Goal: Communication & Community: Answer question/provide support

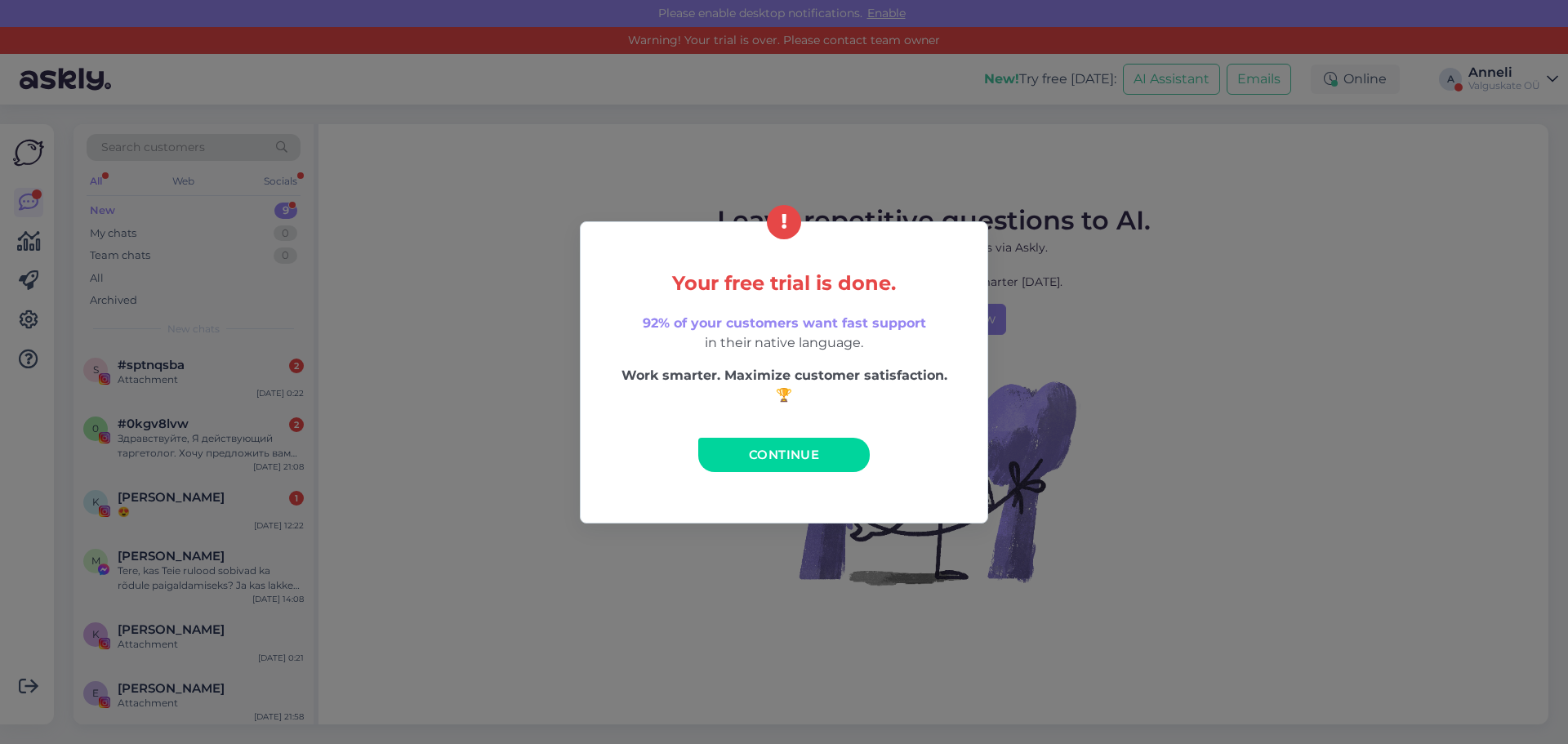
drag, startPoint x: 1306, startPoint y: 386, endPoint x: 1287, endPoint y: 383, distance: 19.2
click at [1308, 386] on div "Your free trial is done. 92% of your customers want fast support in their nativ…" at bounding box center [784, 372] width 1568 height 744
click at [404, 526] on div "Your free trial is done. 92% of your customers want fast support in their nativ…" at bounding box center [784, 372] width 1568 height 744
click at [435, 668] on div "Your free trial is done. 92% of your customers want fast support in their nativ…" at bounding box center [784, 372] width 1568 height 744
click at [790, 452] on span "Continue" at bounding box center [784, 454] width 70 height 15
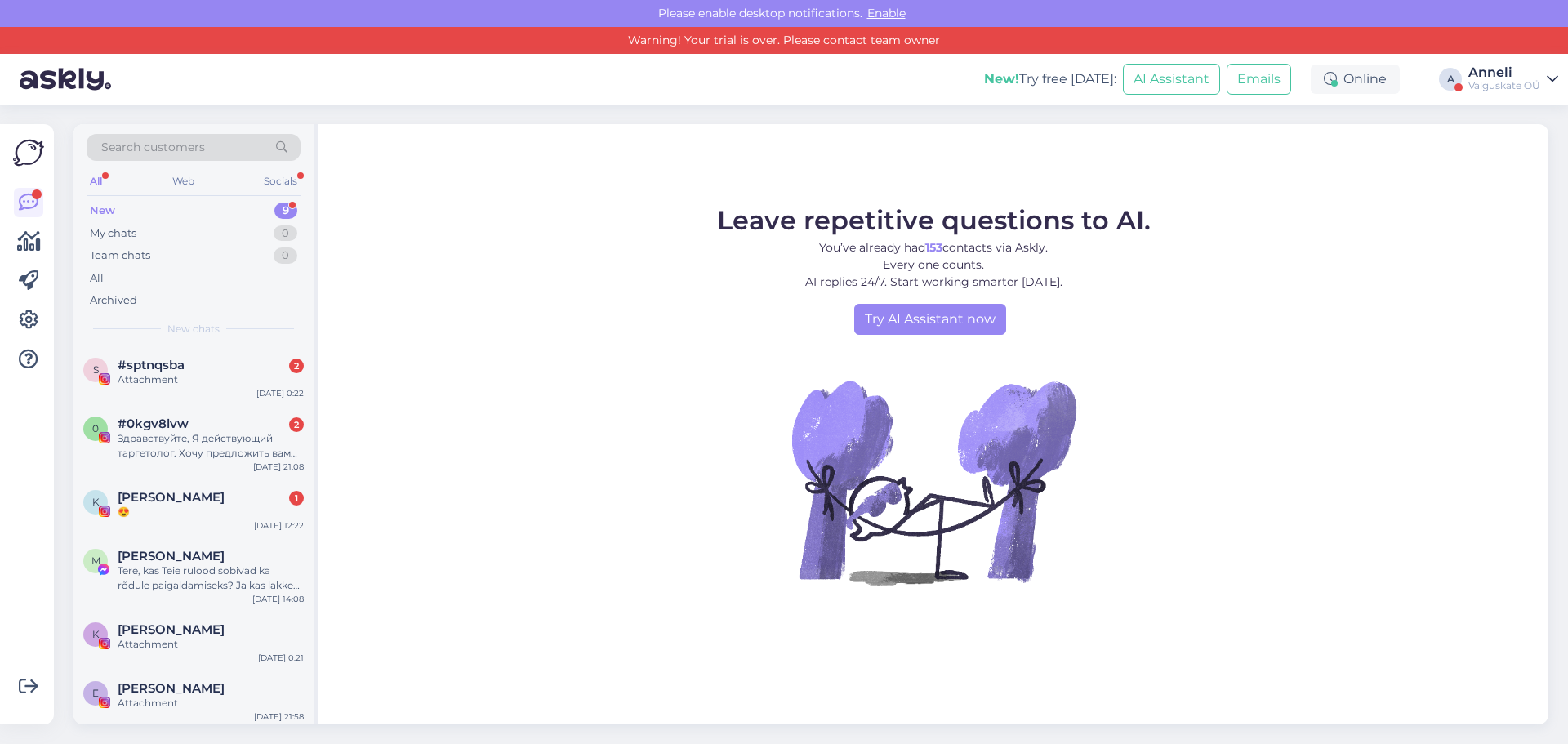
click at [1492, 78] on div "Anneli" at bounding box center [1504, 72] width 72 height 13
click at [1508, 156] on button "Open" at bounding box center [1522, 153] width 46 height 25
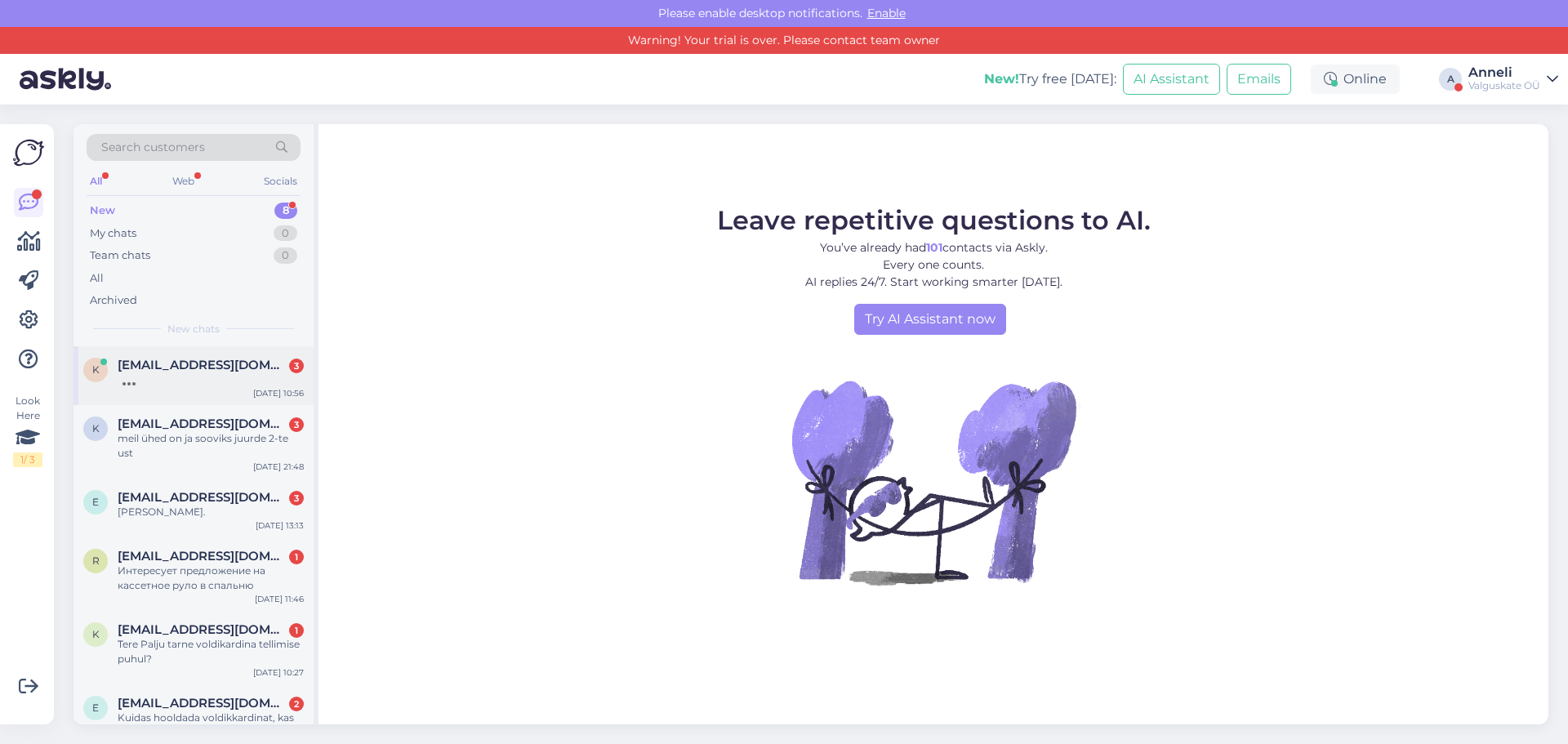
click at [186, 358] on span "[EMAIL_ADDRESS][DOMAIN_NAME]" at bounding box center [203, 364] width 170 height 14
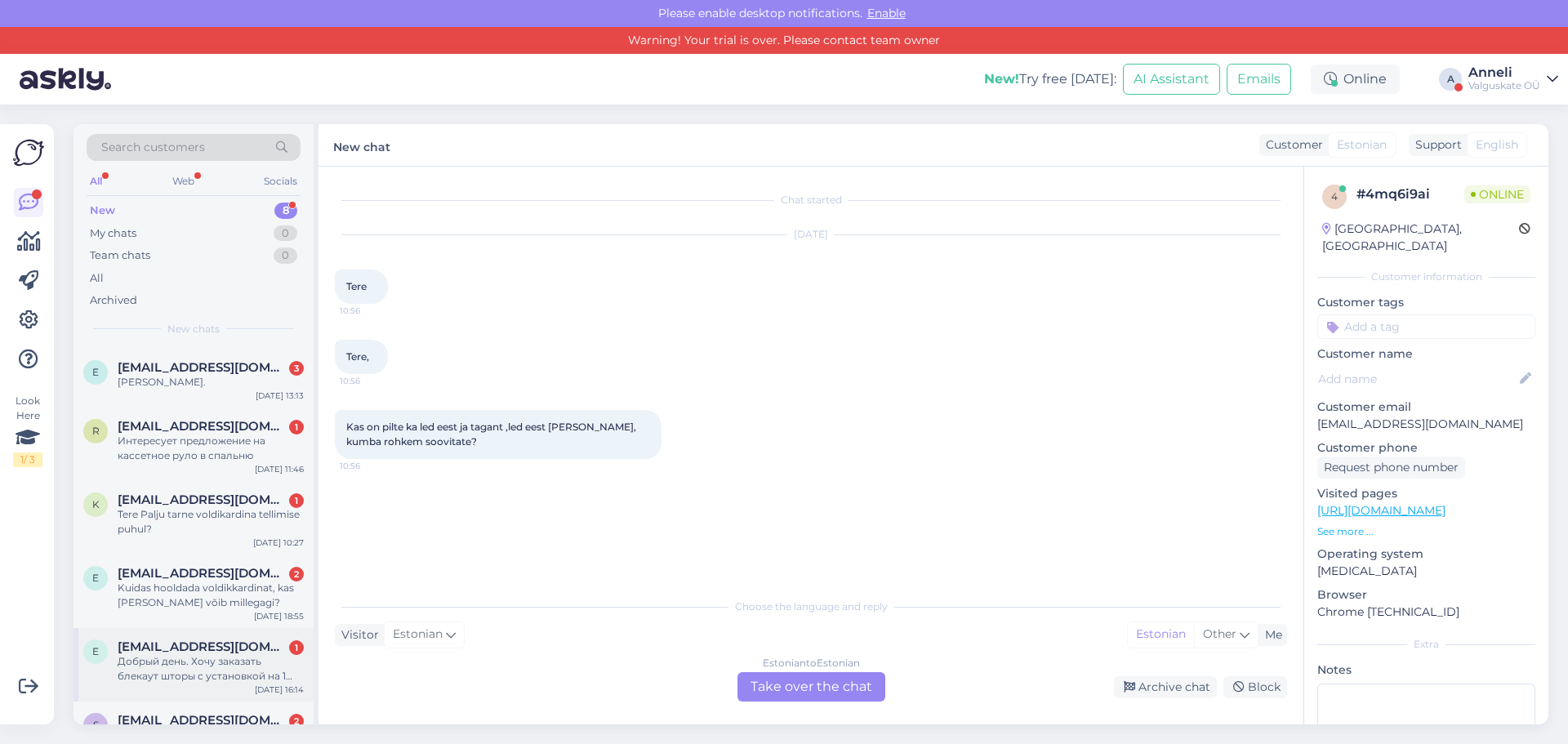
scroll to position [180, 0]
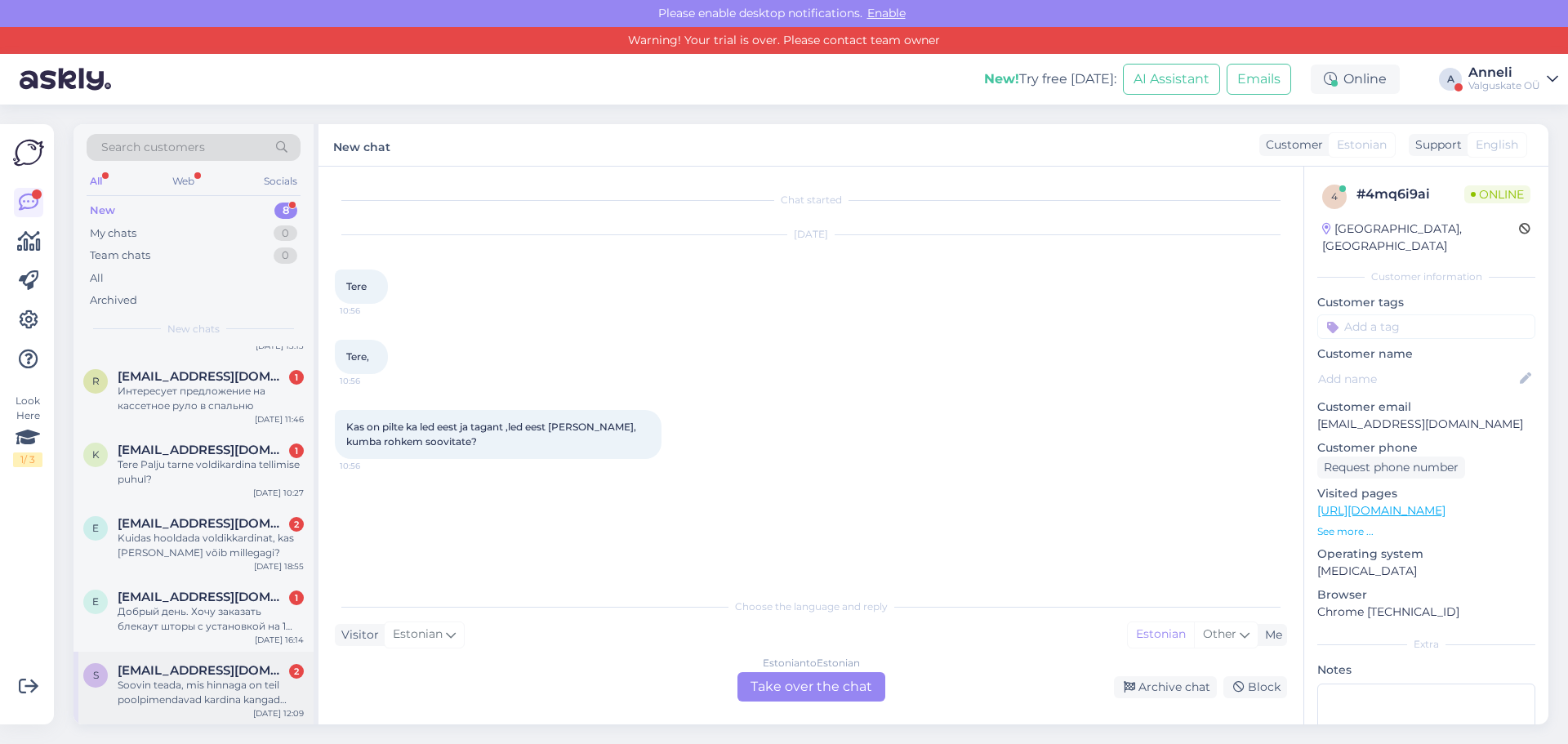
click at [242, 684] on div "Soovin teada, mis hinnaga on teil poolpimendavad kardina kangad [PERSON_NAME]-t…" at bounding box center [211, 692] width 186 height 30
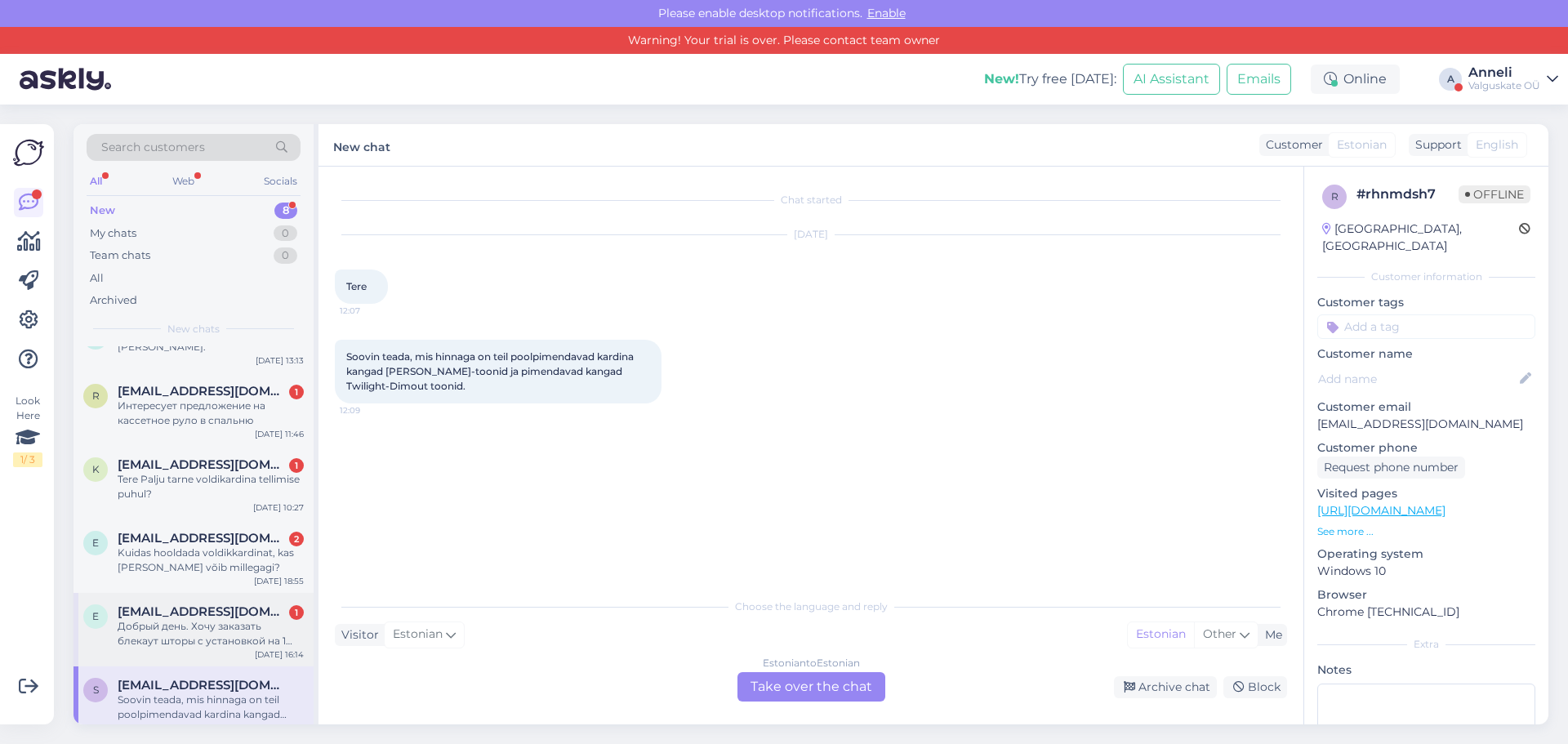
scroll to position [194, 0]
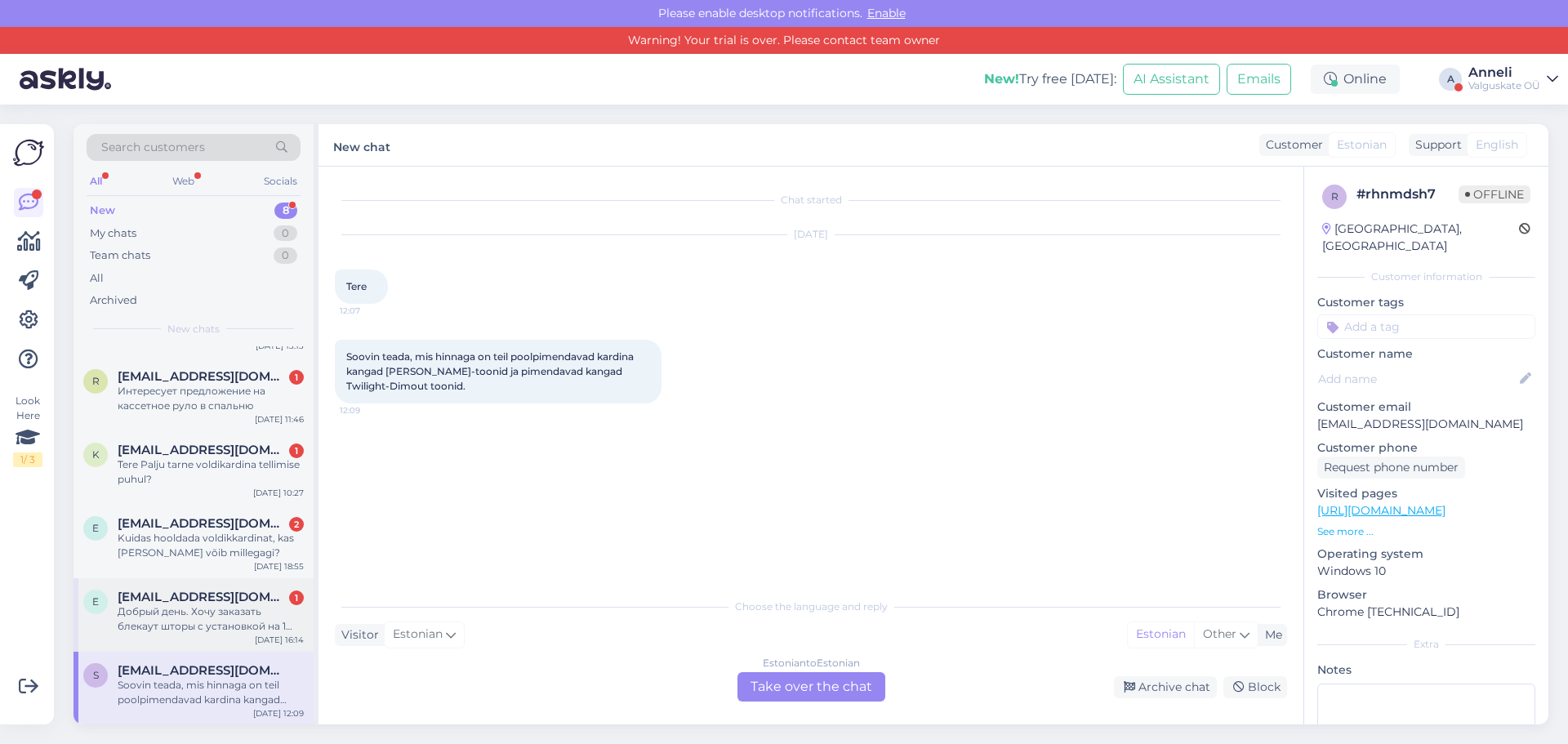
click at [207, 622] on div "Добрый день. Хочу заказать блекаут шторы с установкой на 1 окно в спальне. С ва…" at bounding box center [211, 619] width 186 height 30
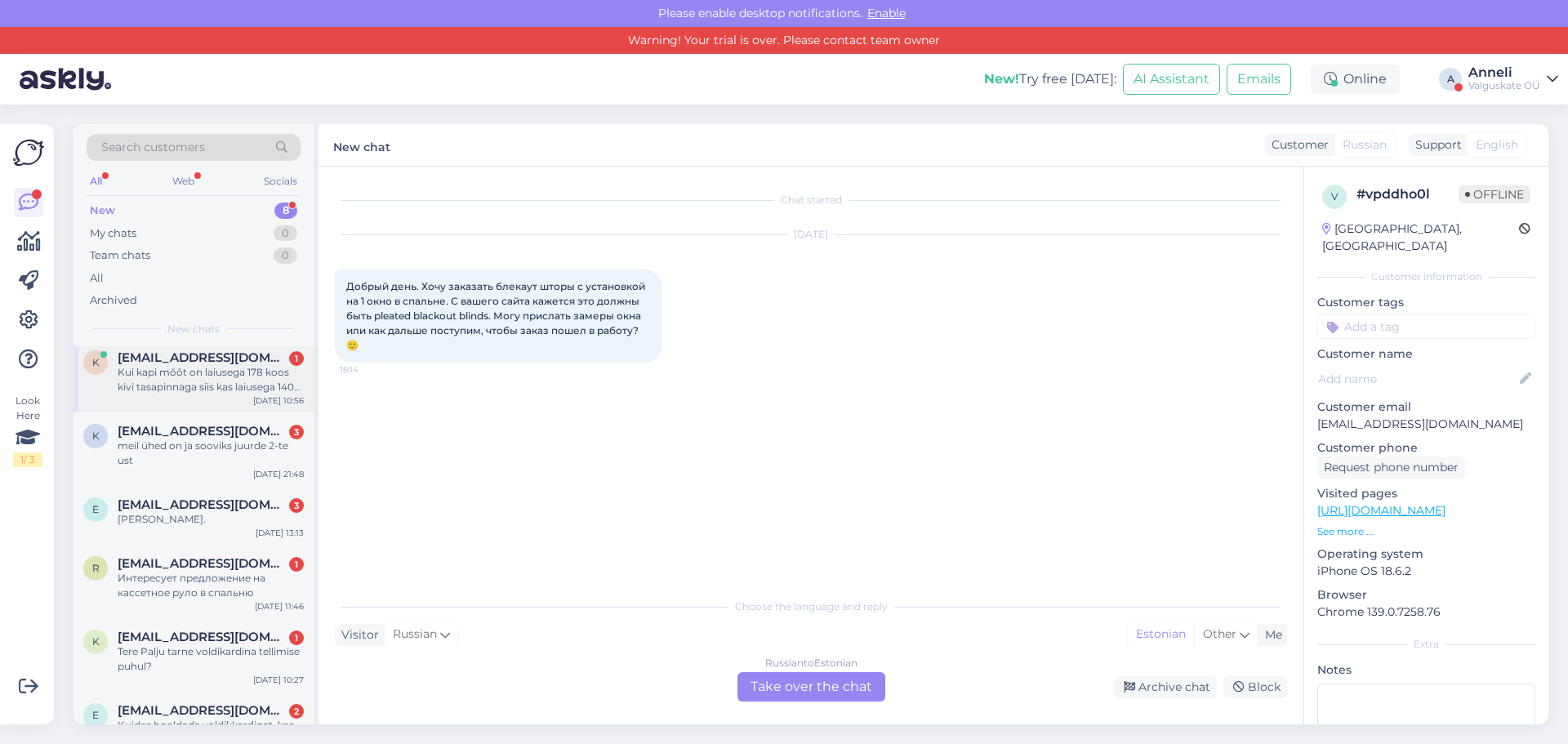
scroll to position [0, 0]
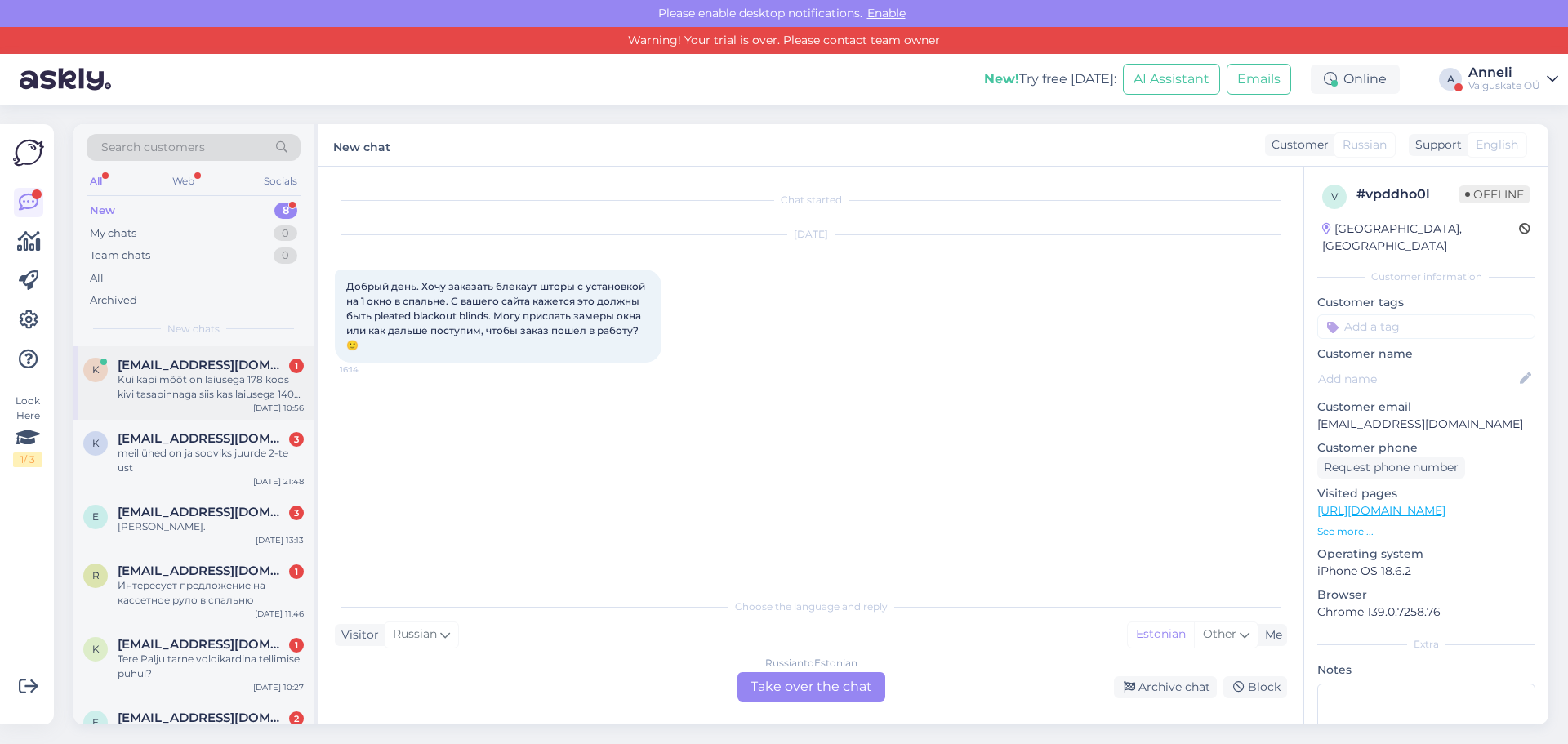
click at [187, 384] on div "Kui kapi mõõt on laiusega 178 koos kivi tasapinnaga siis kas laiusega 1400 peeg…" at bounding box center [211, 386] width 186 height 30
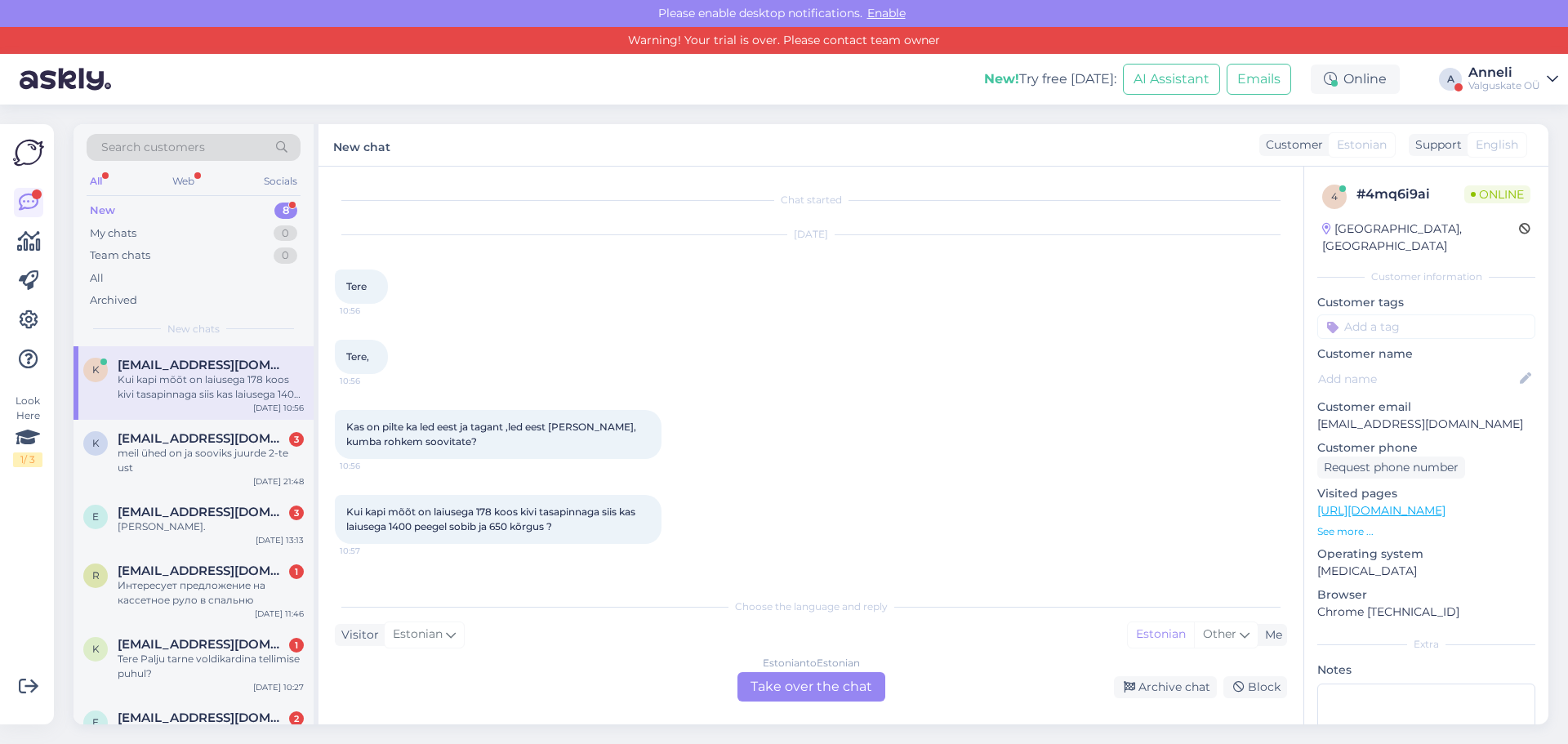
click at [795, 684] on div "Estonian to Estonian Take over the chat" at bounding box center [811, 686] width 147 height 30
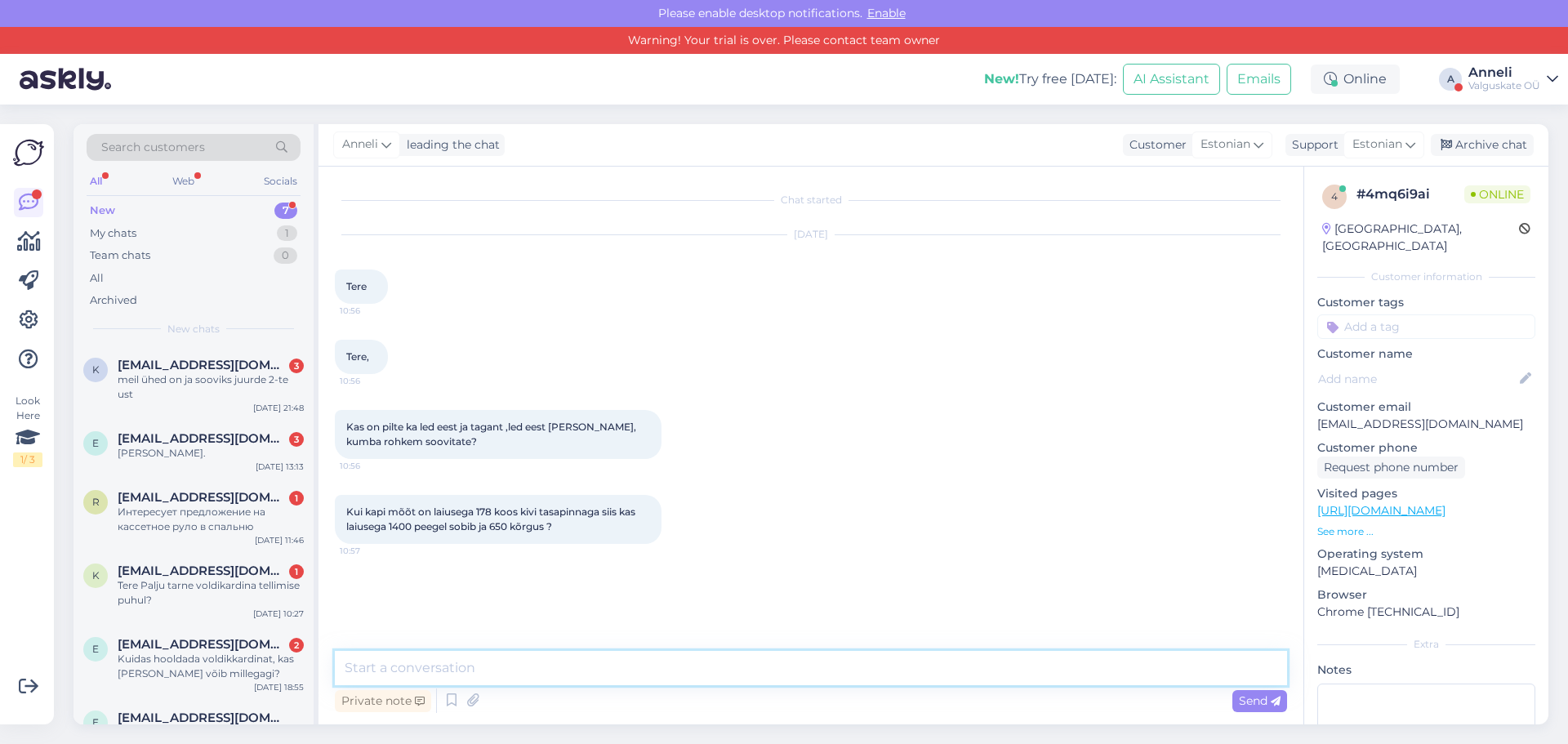
drag, startPoint x: 497, startPoint y: 675, endPoint x: 1150, endPoint y: 655, distance: 653.3
click at [497, 674] on textarea at bounding box center [810, 668] width 952 height 34
type textarea "Tere"
click at [472, 698] on icon at bounding box center [472, 700] width 23 height 25
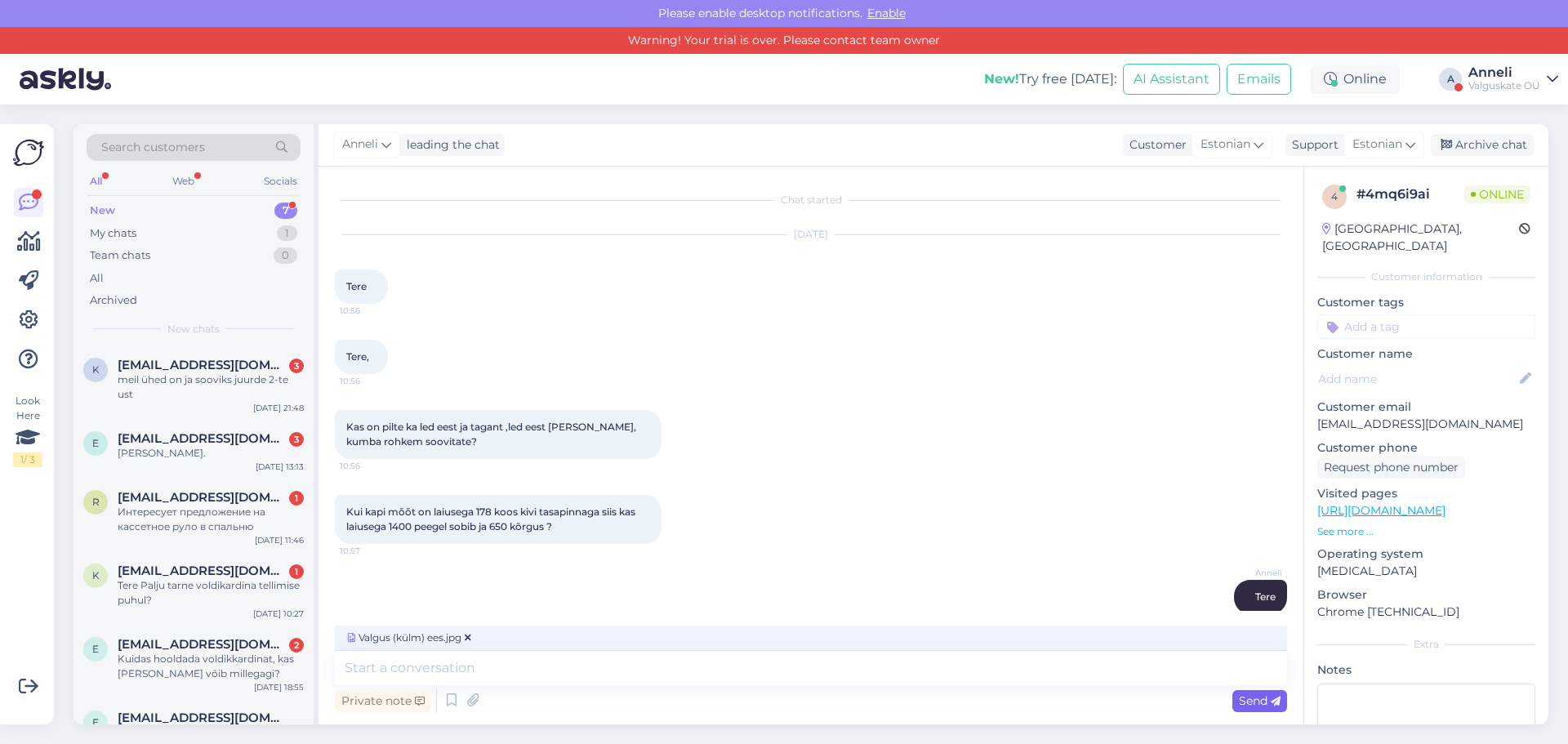
click at [1254, 705] on span "Send" at bounding box center [1259, 700] width 42 height 14
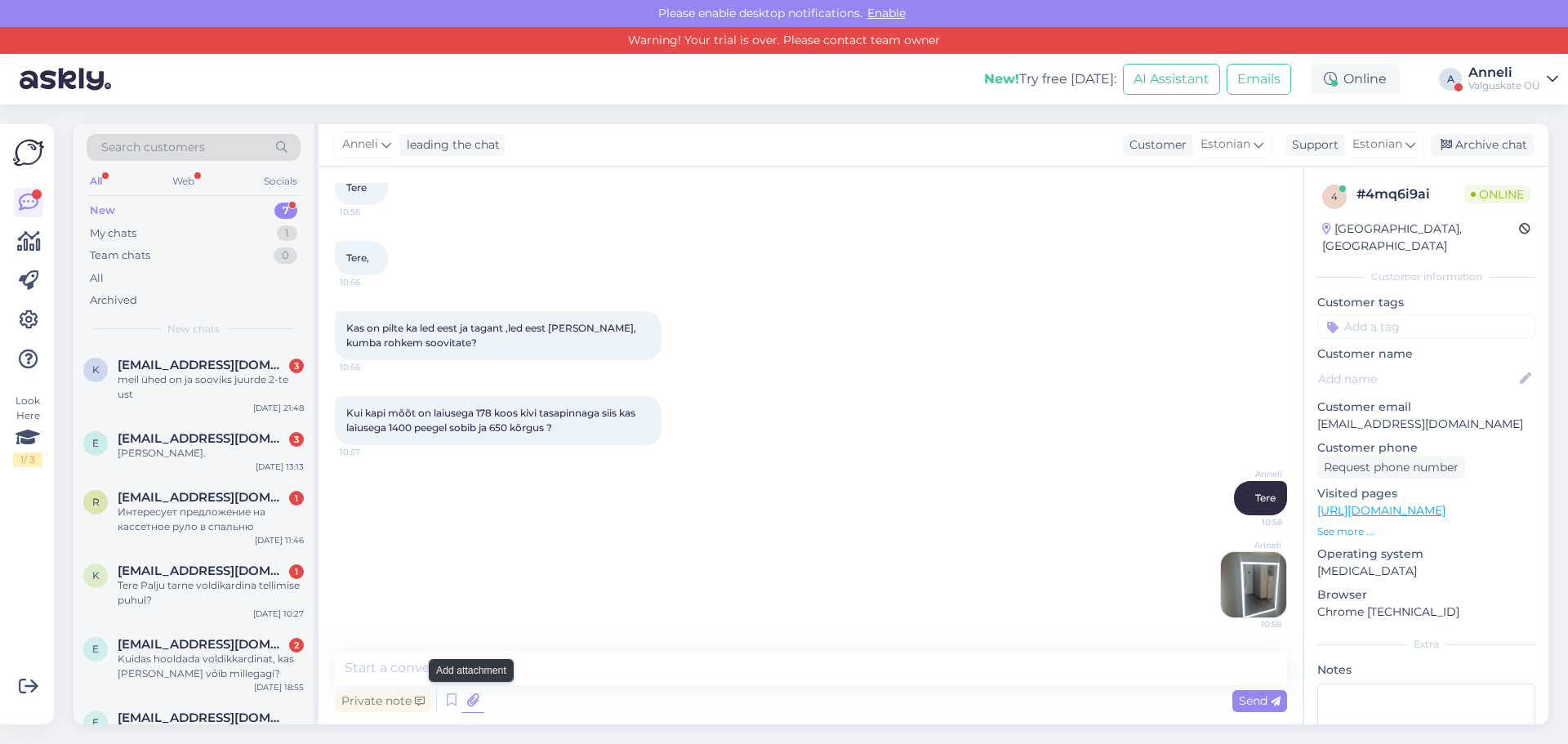
click at [471, 703] on icon at bounding box center [472, 700] width 23 height 25
click at [534, 669] on textarea at bounding box center [810, 668] width 952 height 34
type textarea "eest valgus"
click at [1254, 704] on span "Send" at bounding box center [1259, 700] width 42 height 14
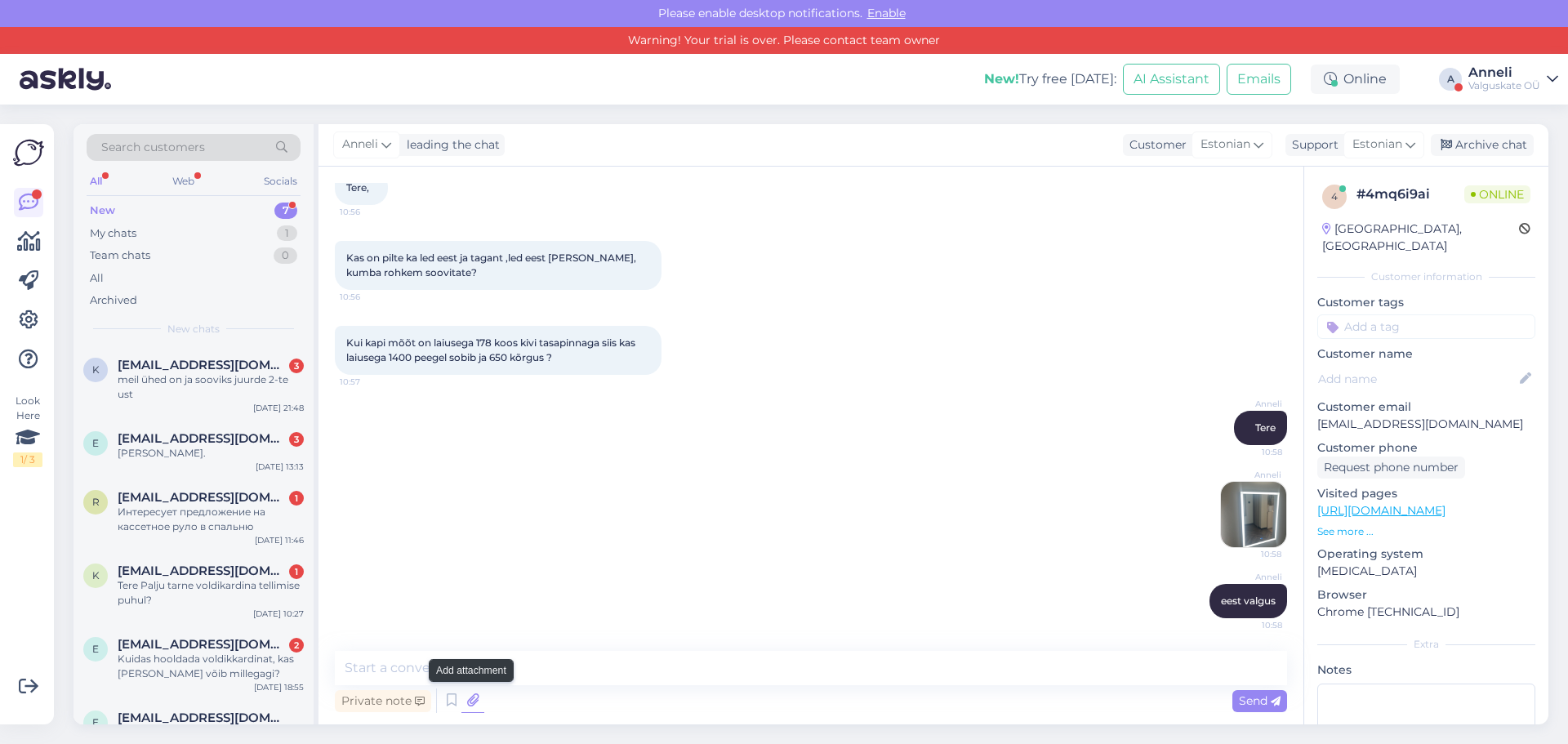
click at [470, 694] on icon at bounding box center [472, 700] width 23 height 25
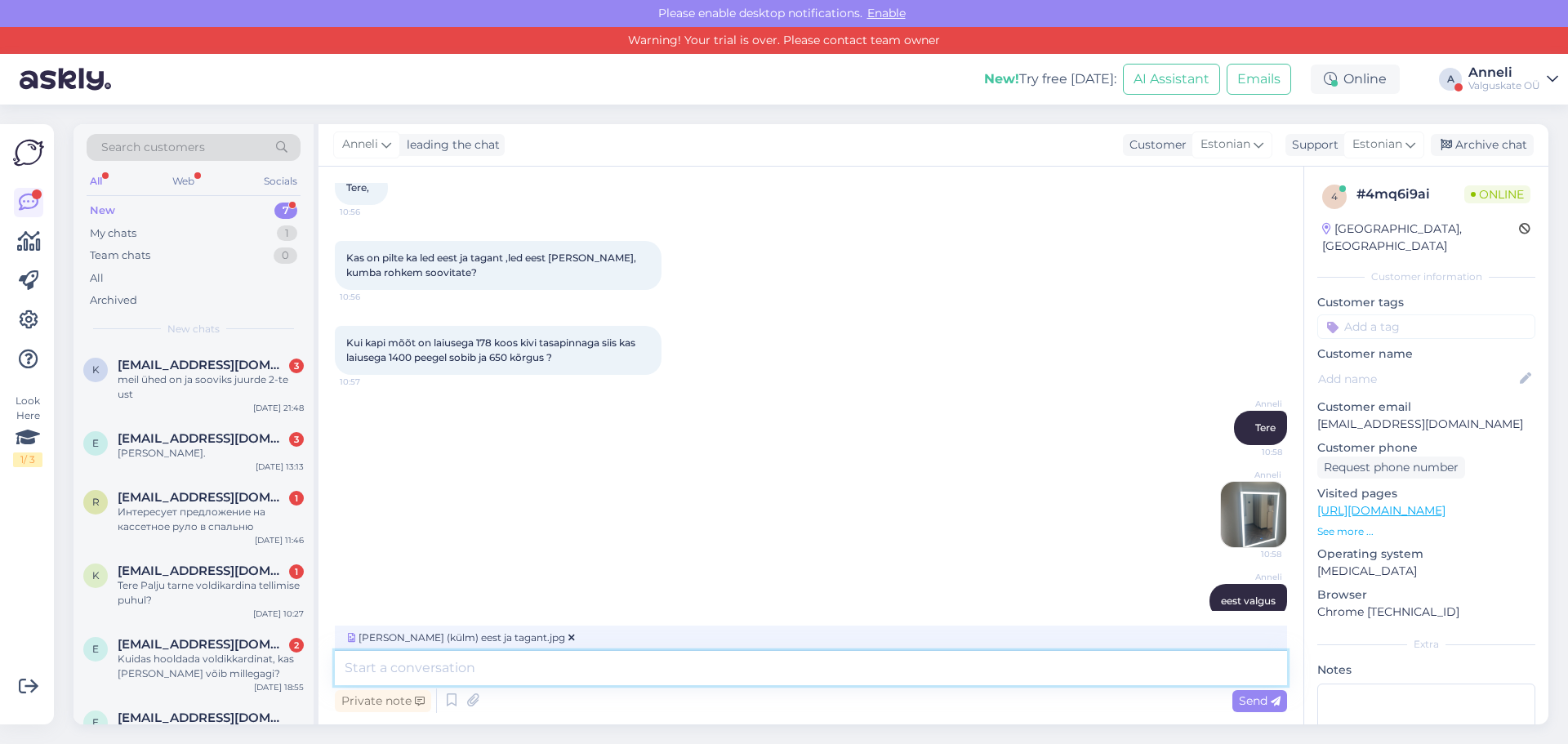
drag, startPoint x: 510, startPoint y: 669, endPoint x: 530, endPoint y: 670, distance: 20.0
click at [512, 670] on textarea at bounding box center [810, 668] width 952 height 34
type textarea "Eest ja tagant valgus"
click at [1259, 704] on span "Send" at bounding box center [1259, 700] width 42 height 14
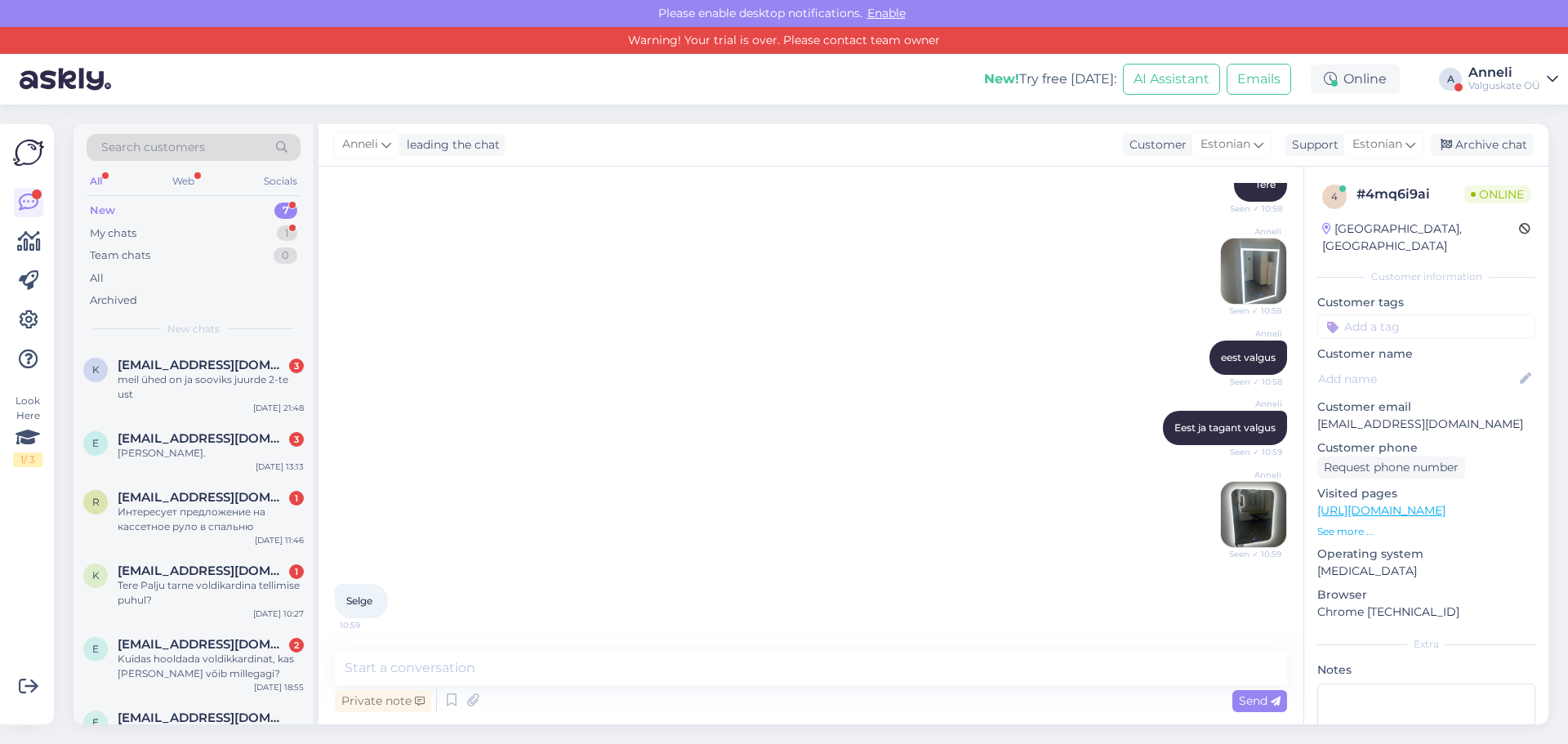
scroll to position [497, 0]
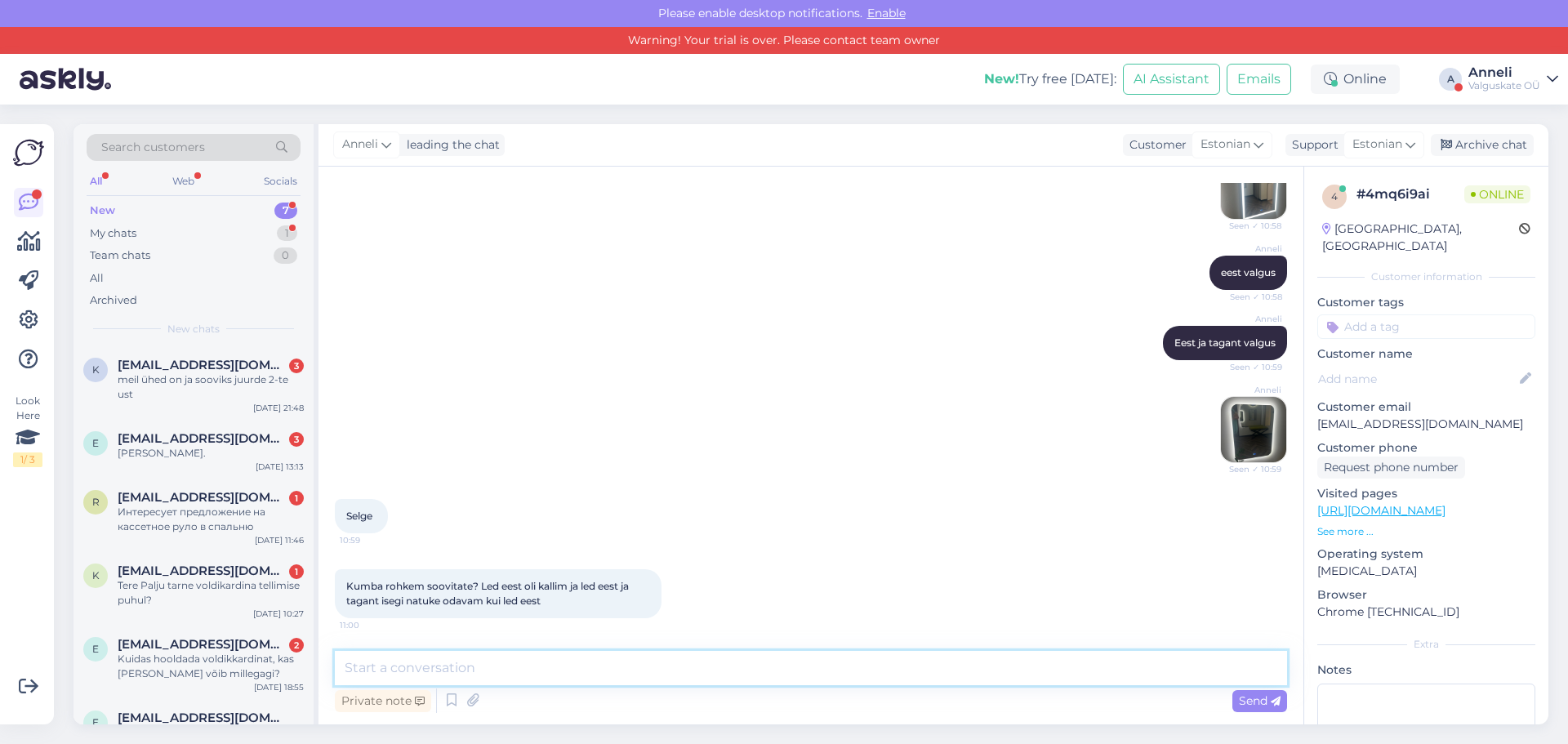
click at [514, 665] on textarea at bounding box center [810, 668] width 952 height 34
type textarea "Eest on kallim aga valgustab nägu natuke paremini"
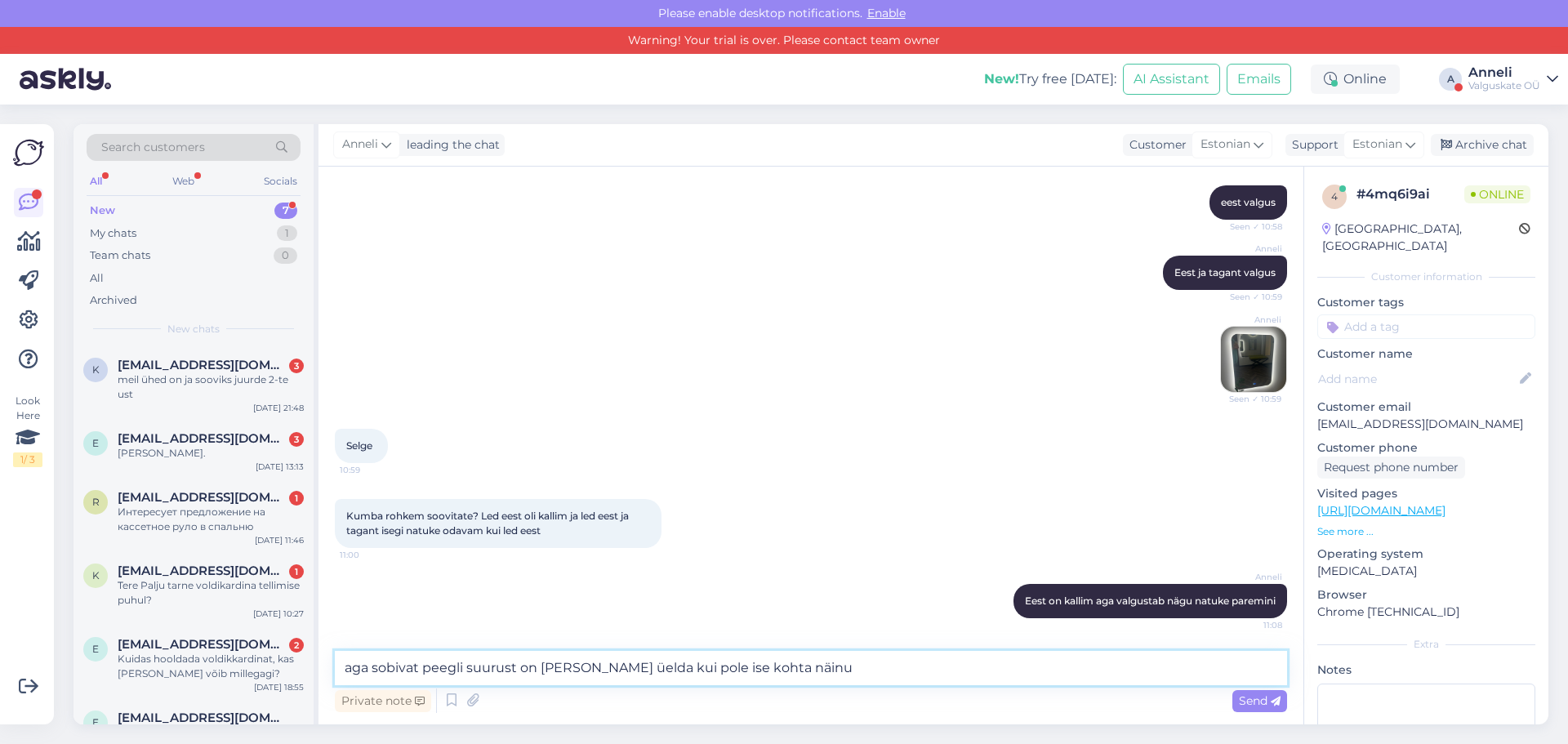
type textarea "aga sobivat peegli suurust on [PERSON_NAME] üelda kui pole ise kohta näinud"
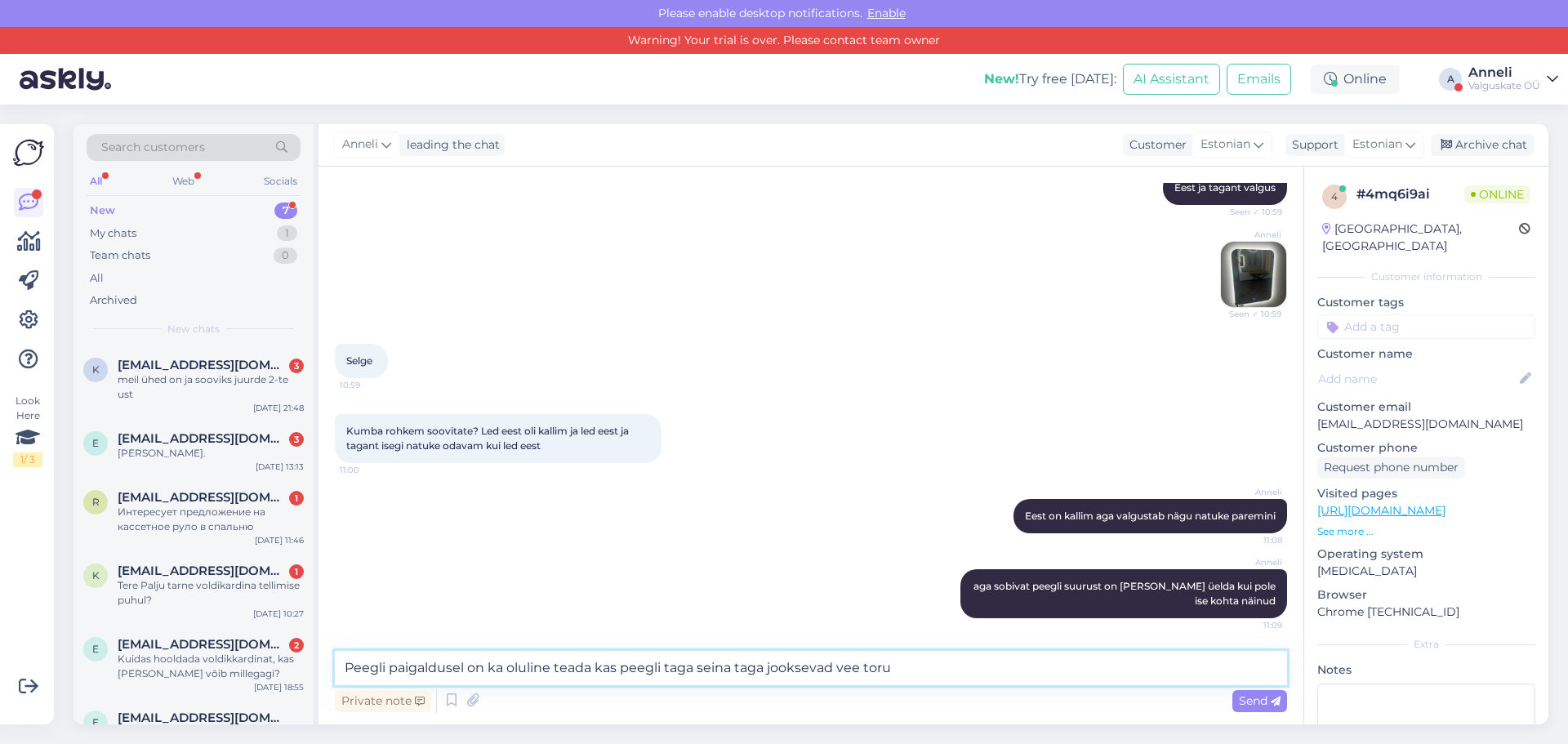
type textarea "Peegli paigaldusel on ka oluline teada kas peegli taga seina taga jooksevad vee…"
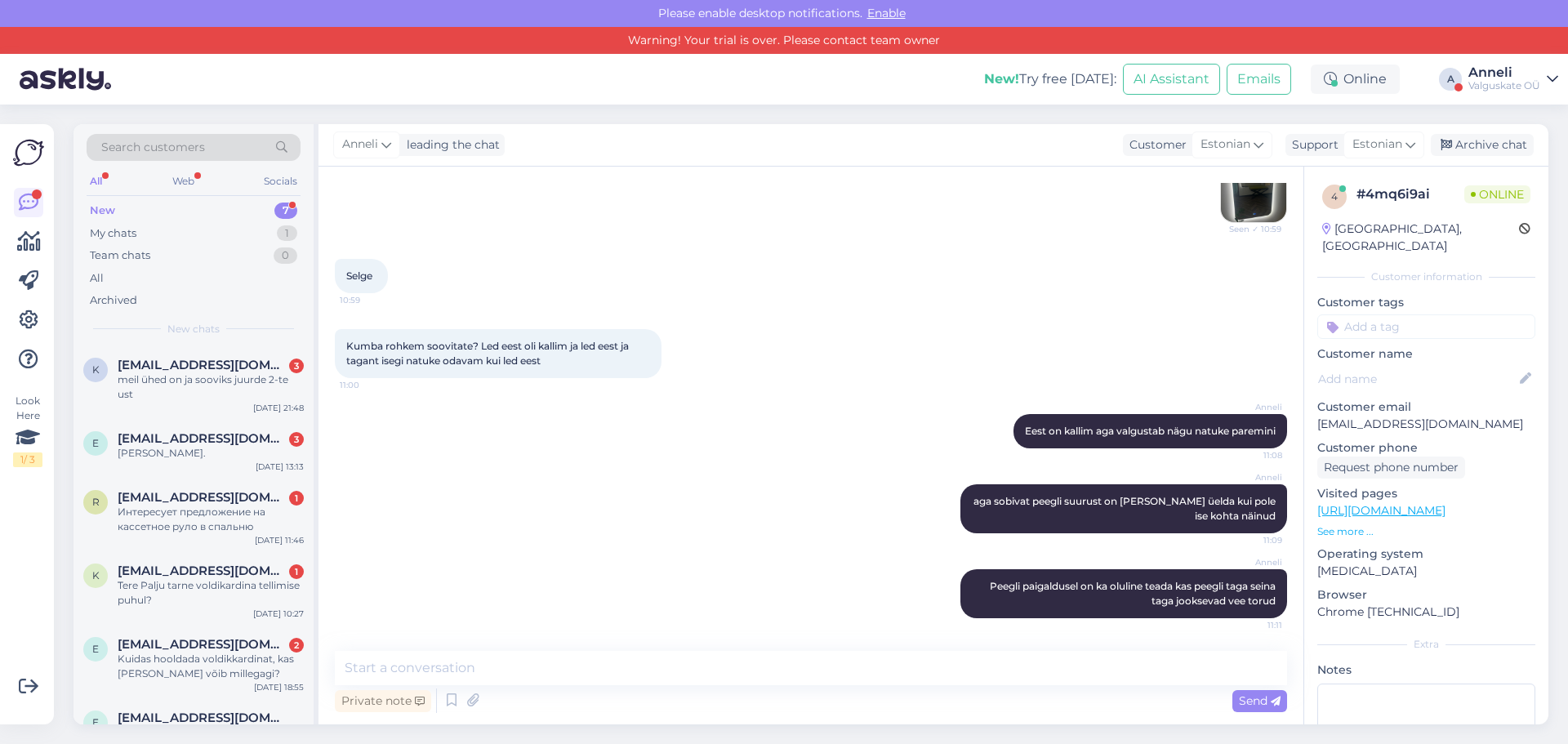
click at [665, 442] on div "Anneli Eest on kallim aga valgustab nägu natuke paremini 11:08" at bounding box center [810, 430] width 952 height 70
drag, startPoint x: 1383, startPoint y: 312, endPoint x: 963, endPoint y: 232, distance: 427.6
click at [963, 232] on div "Anneli Eest ja tagant valgus Seen ✓ 10:59 Anneli Seen ✓ 10:59" at bounding box center [810, 154] width 952 height 173
click at [1406, 314] on input at bounding box center [1426, 326] width 218 height 25
click at [1432, 347] on div "vastatud" at bounding box center [1426, 369] width 218 height 46
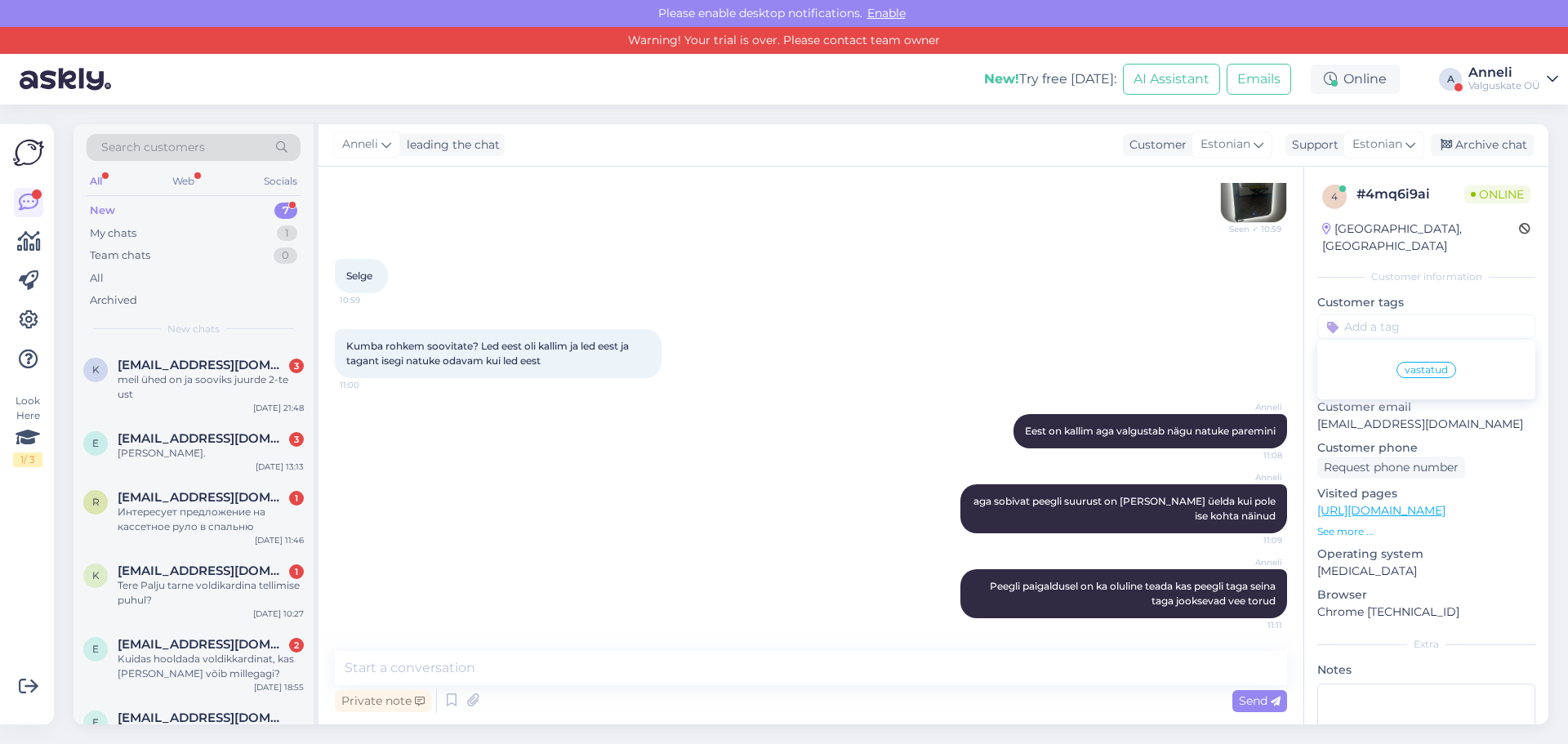
click at [1428, 365] on span "vastatud" at bounding box center [1426, 370] width 43 height 10
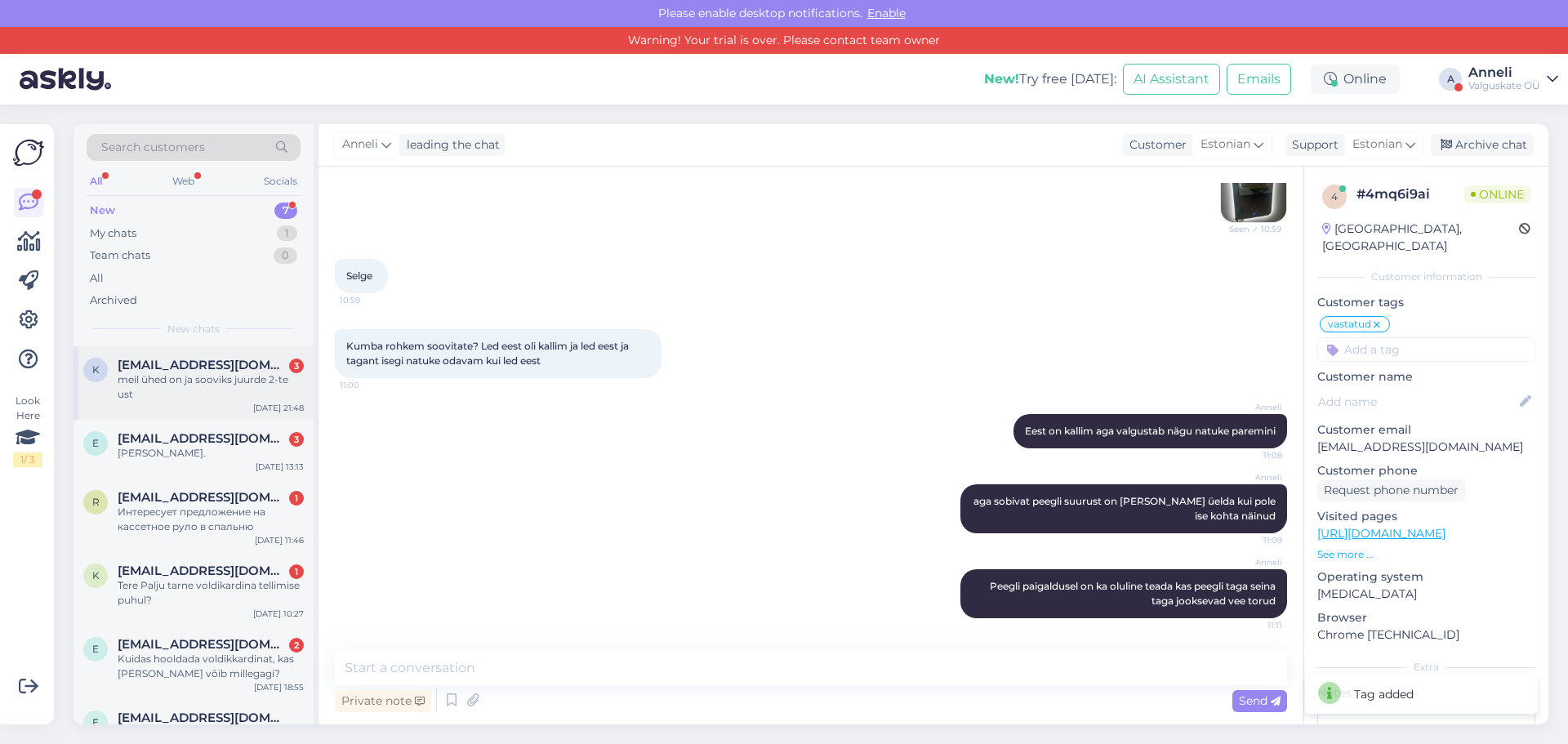
click at [158, 376] on div "meil ühed on ja sooviks juurde 2-te ust" at bounding box center [211, 386] width 186 height 30
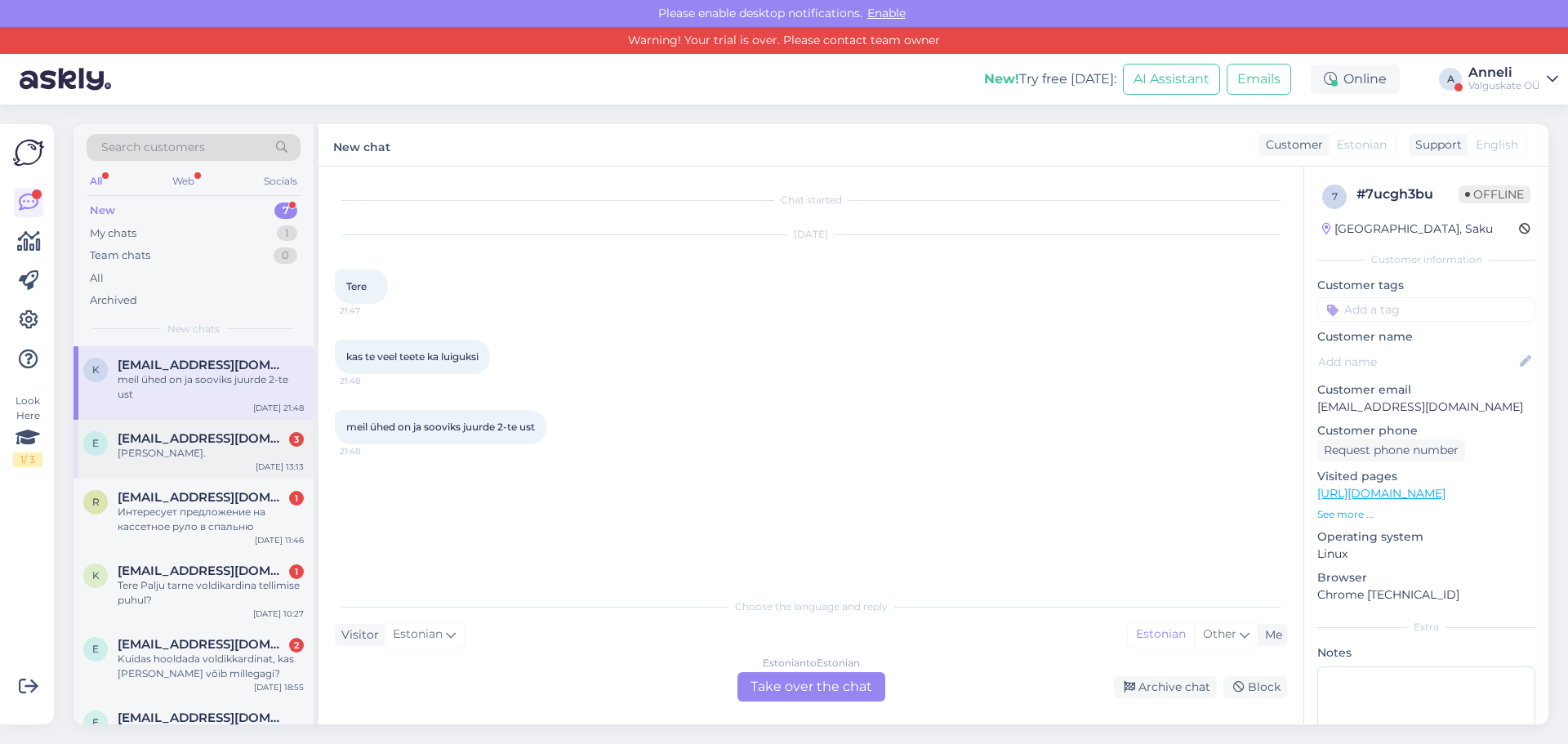
click at [186, 446] on div "[PERSON_NAME]." at bounding box center [211, 453] width 186 height 14
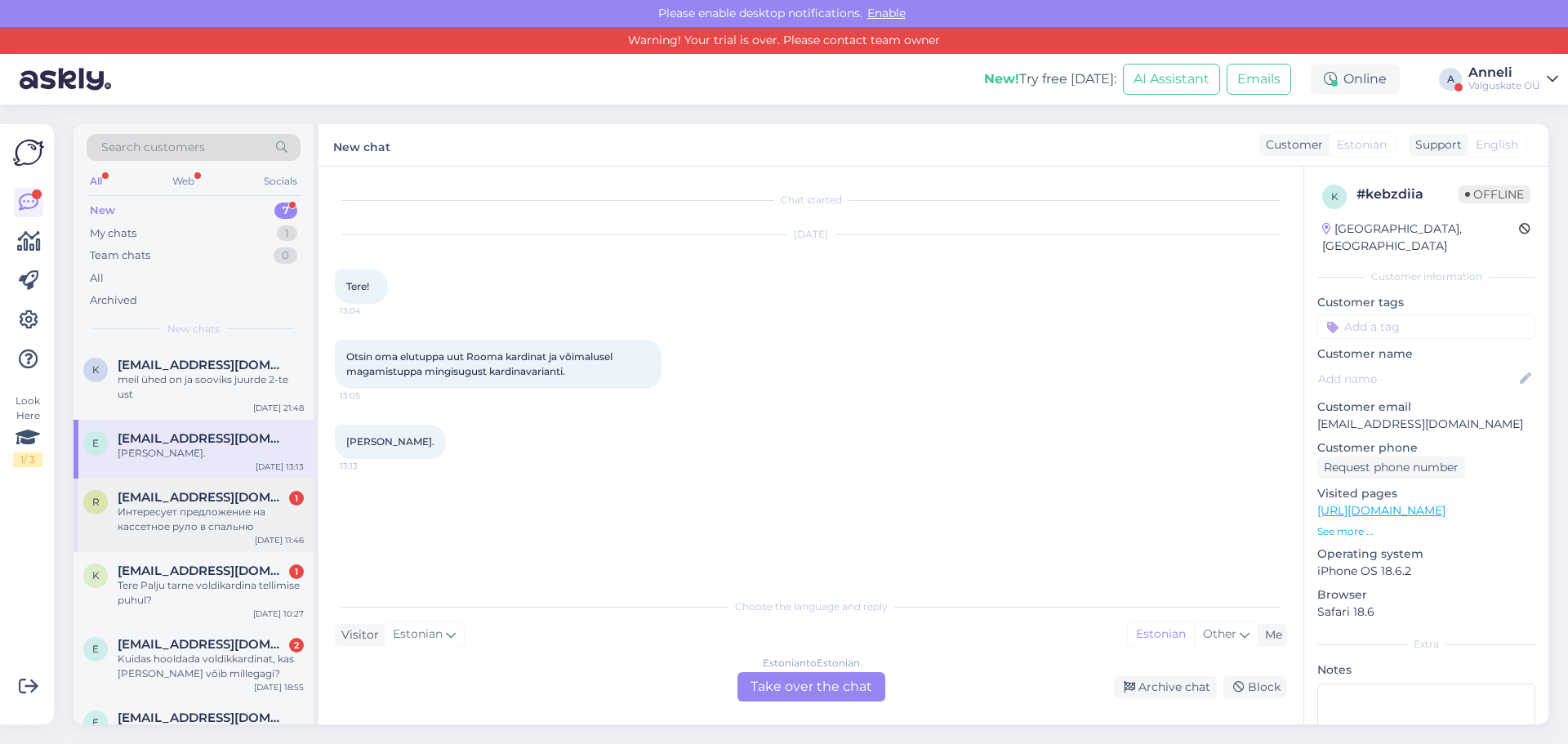
click at [188, 502] on span "[EMAIL_ADDRESS][DOMAIN_NAME]" at bounding box center [203, 497] width 170 height 14
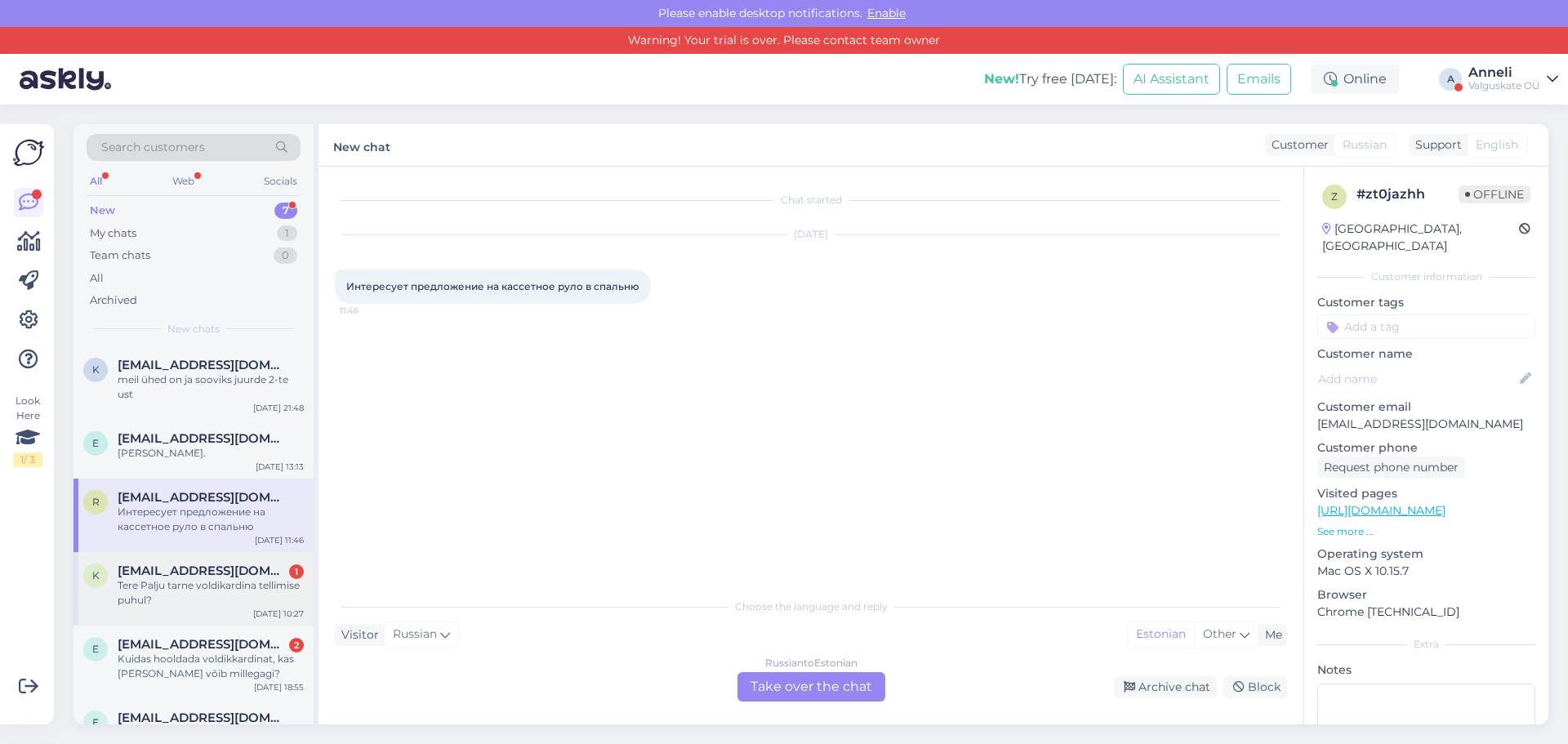
click at [189, 570] on span "[EMAIL_ADDRESS][DOMAIN_NAME]" at bounding box center [203, 570] width 170 height 14
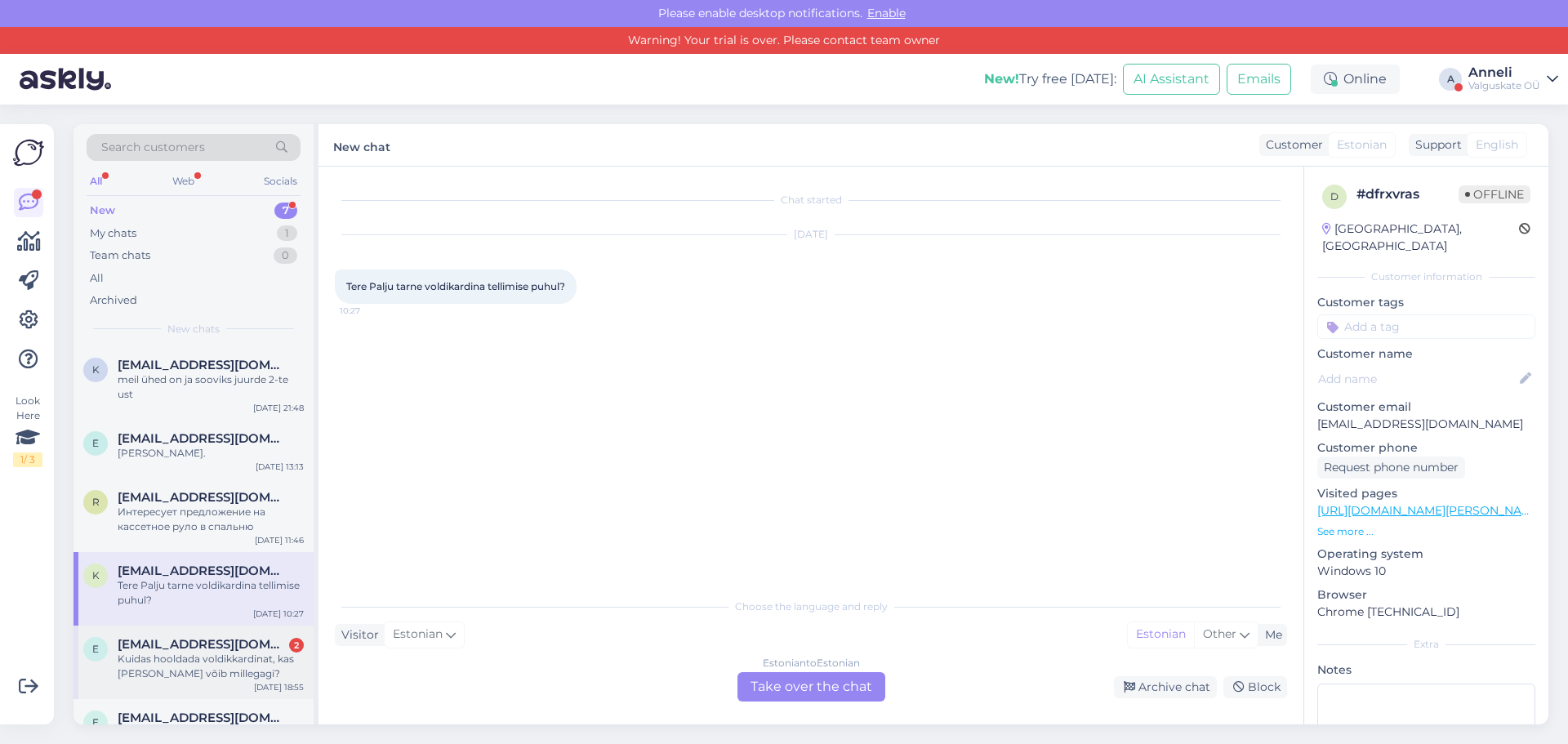
click at [183, 646] on span "[EMAIL_ADDRESS][DOMAIN_NAME]" at bounding box center [203, 644] width 170 height 14
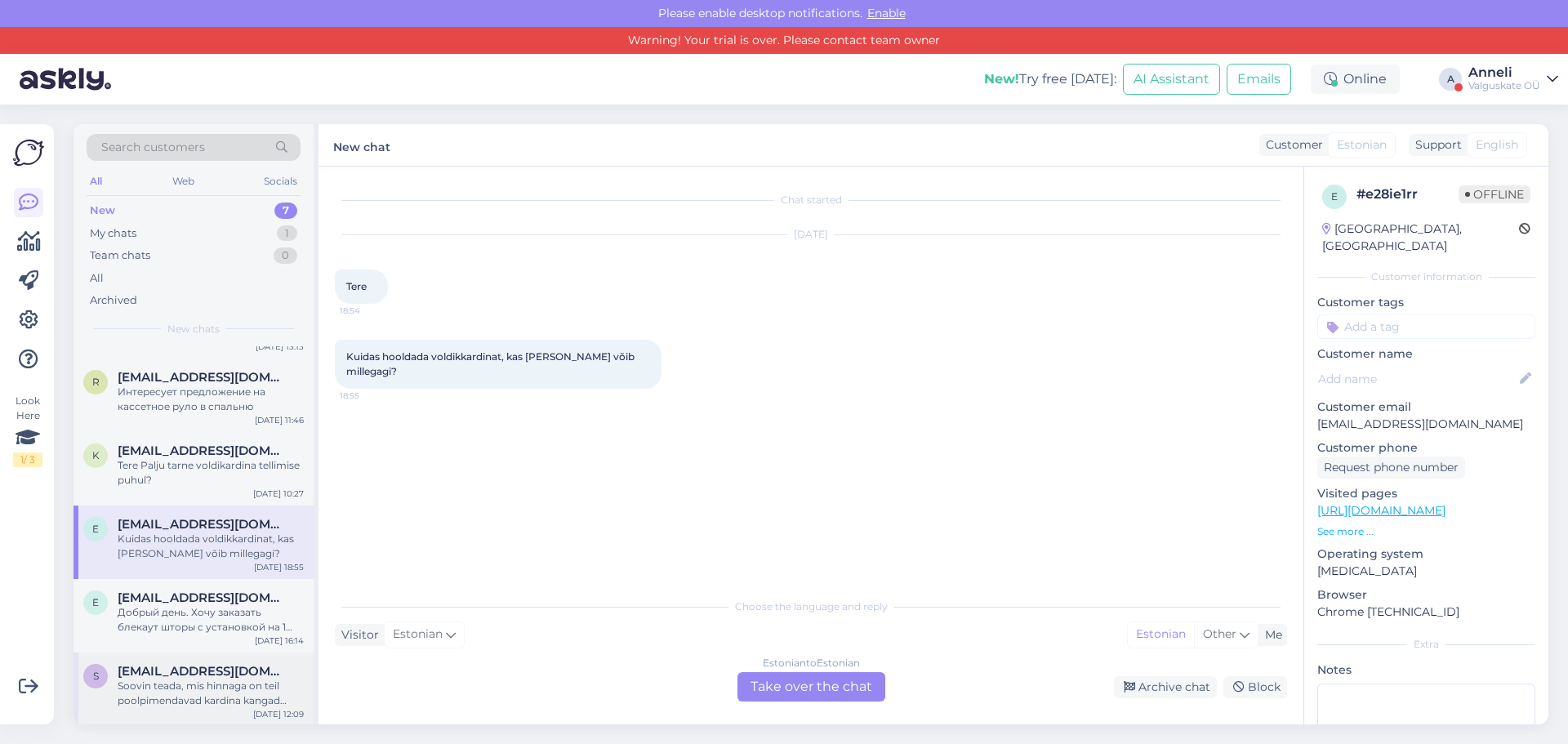
scroll to position [121, 0]
click at [180, 683] on div "Soovin teada, mis hinnaga on teil poolpimendavad kardina kangad [PERSON_NAME]-t…" at bounding box center [211, 692] width 186 height 30
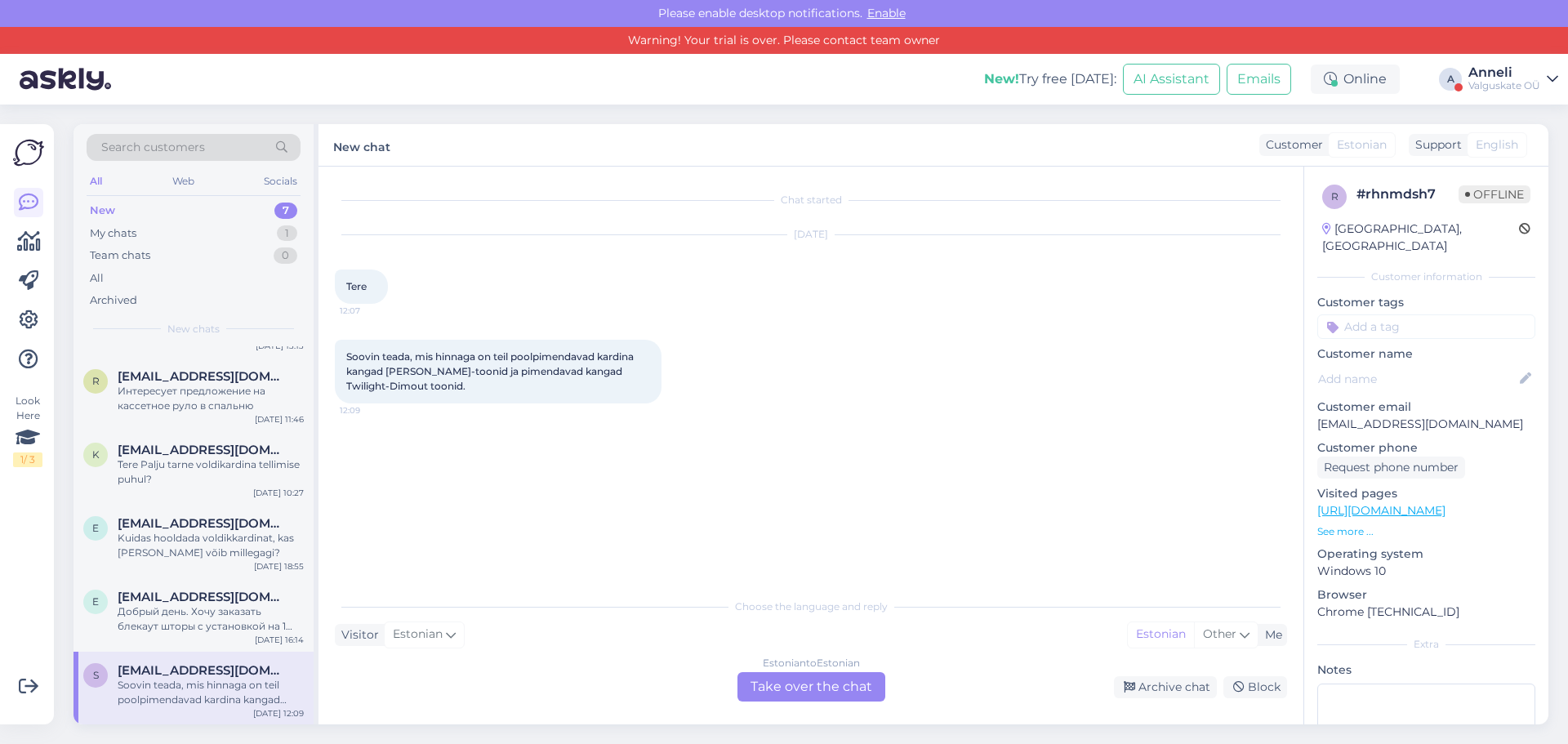
click at [1369, 314] on input at bounding box center [1426, 326] width 218 height 25
click at [1441, 362] on div "vastatud" at bounding box center [1426, 369] width 59 height 16
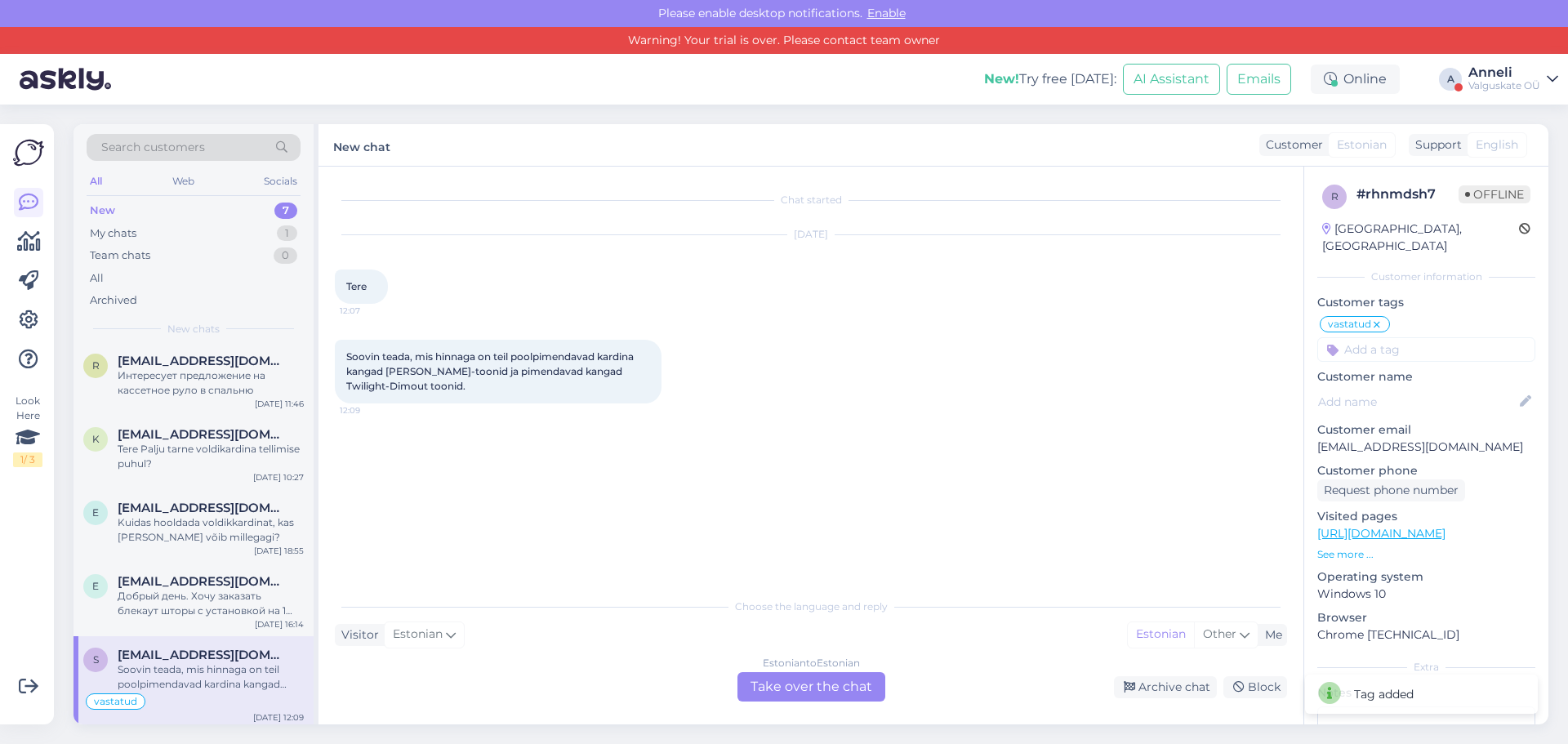
scroll to position [141, 0]
click at [802, 695] on div "Estonian to Estonian Take over the chat" at bounding box center [811, 686] width 147 height 30
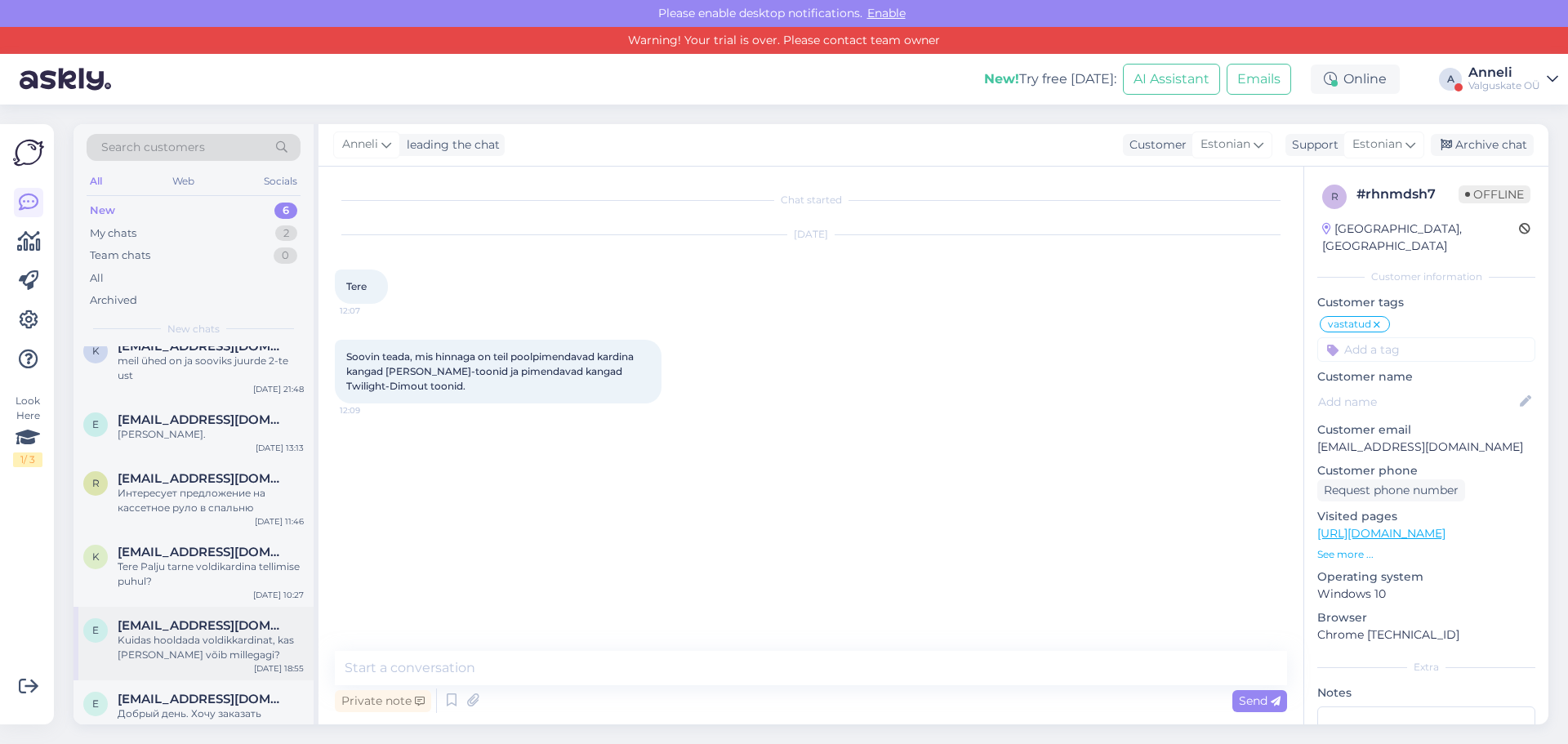
scroll to position [47, 0]
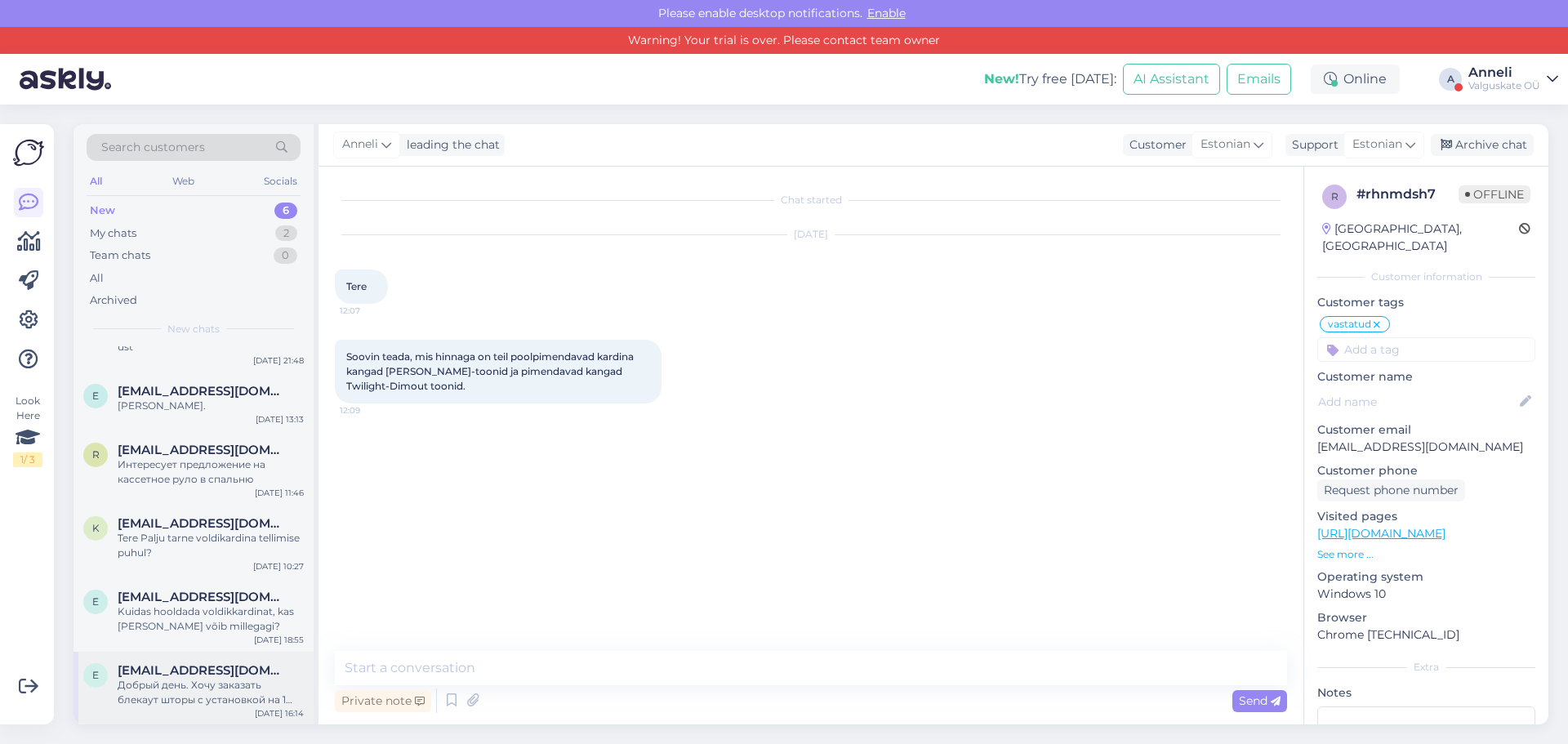
drag, startPoint x: 203, startPoint y: 680, endPoint x: 220, endPoint y: 675, distance: 17.7
click at [207, 680] on div "Добрый день. Хочу заказать блекаут шторы с установкой на 1 окно в спальне. С ва…" at bounding box center [211, 692] width 186 height 30
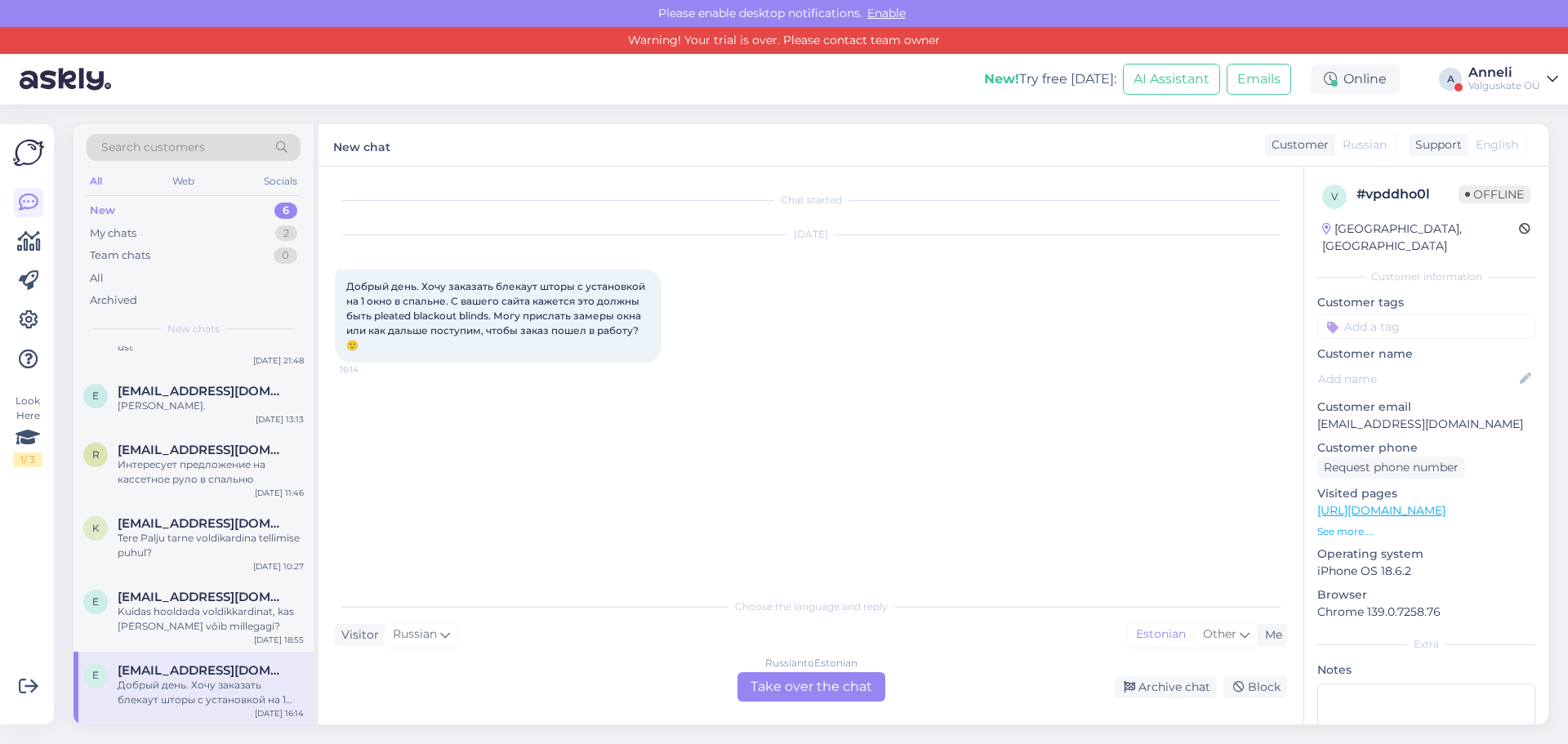
click at [1384, 314] on input at bounding box center [1426, 326] width 218 height 25
click at [1426, 365] on span "vastatud" at bounding box center [1426, 370] width 43 height 10
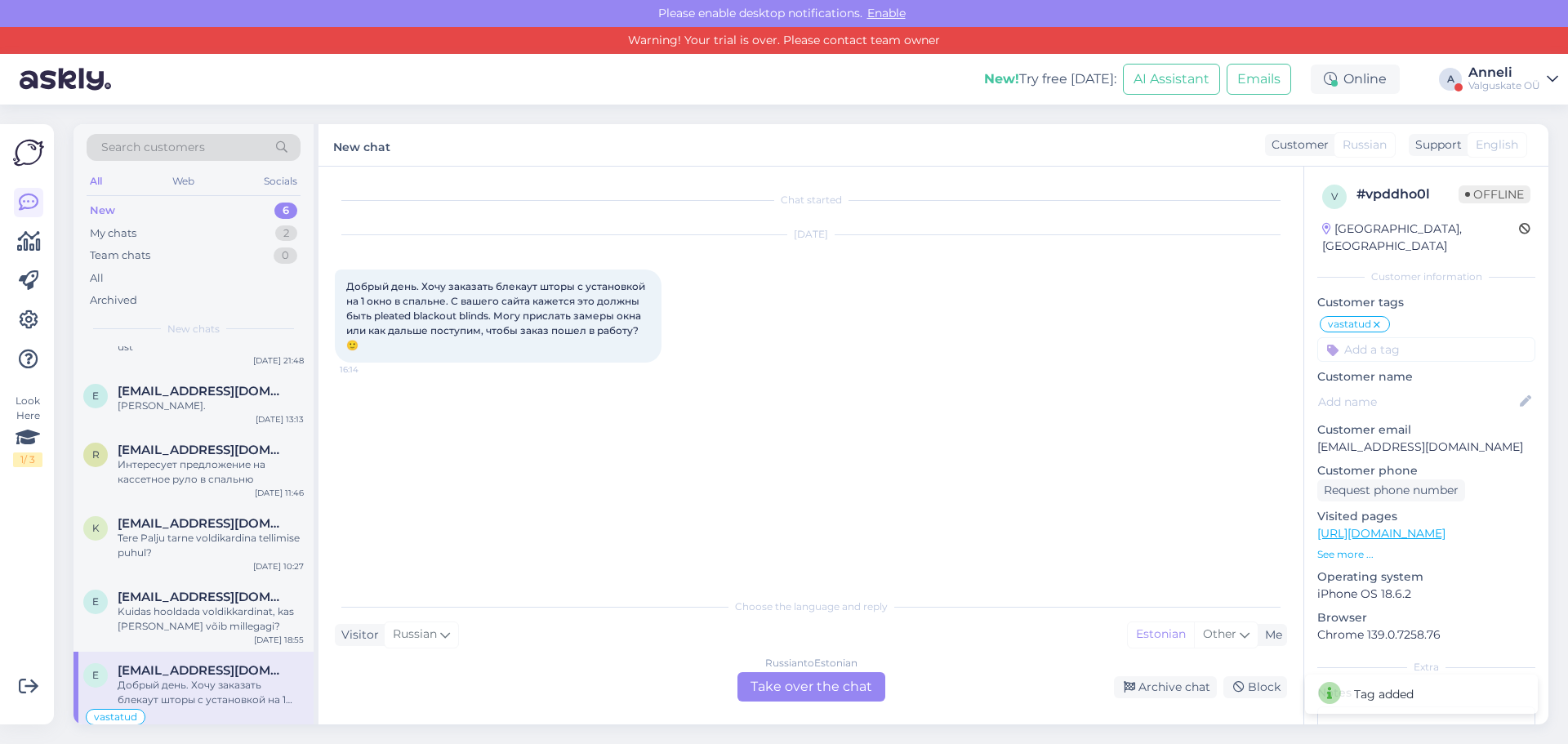
drag, startPoint x: 756, startPoint y: 700, endPoint x: 600, endPoint y: 702, distance: 156.0
click at [756, 699] on div "Russian to Estonian Take over the chat" at bounding box center [811, 686] width 147 height 30
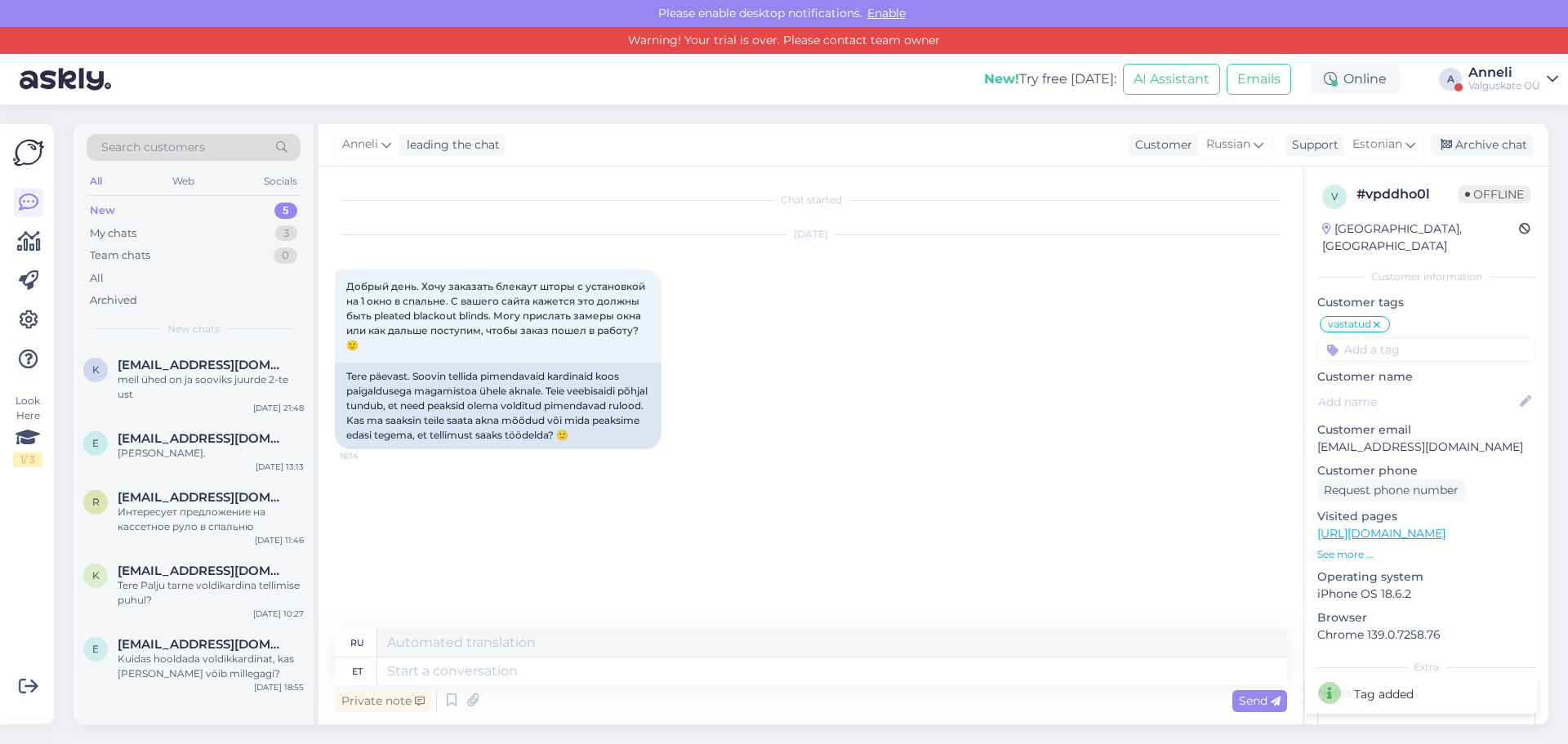
scroll to position [0, 0]
click at [160, 660] on div "Kuidas hooldada voldikkardinat, kas [PERSON_NAME] võib millegagi?" at bounding box center [211, 666] width 186 height 30
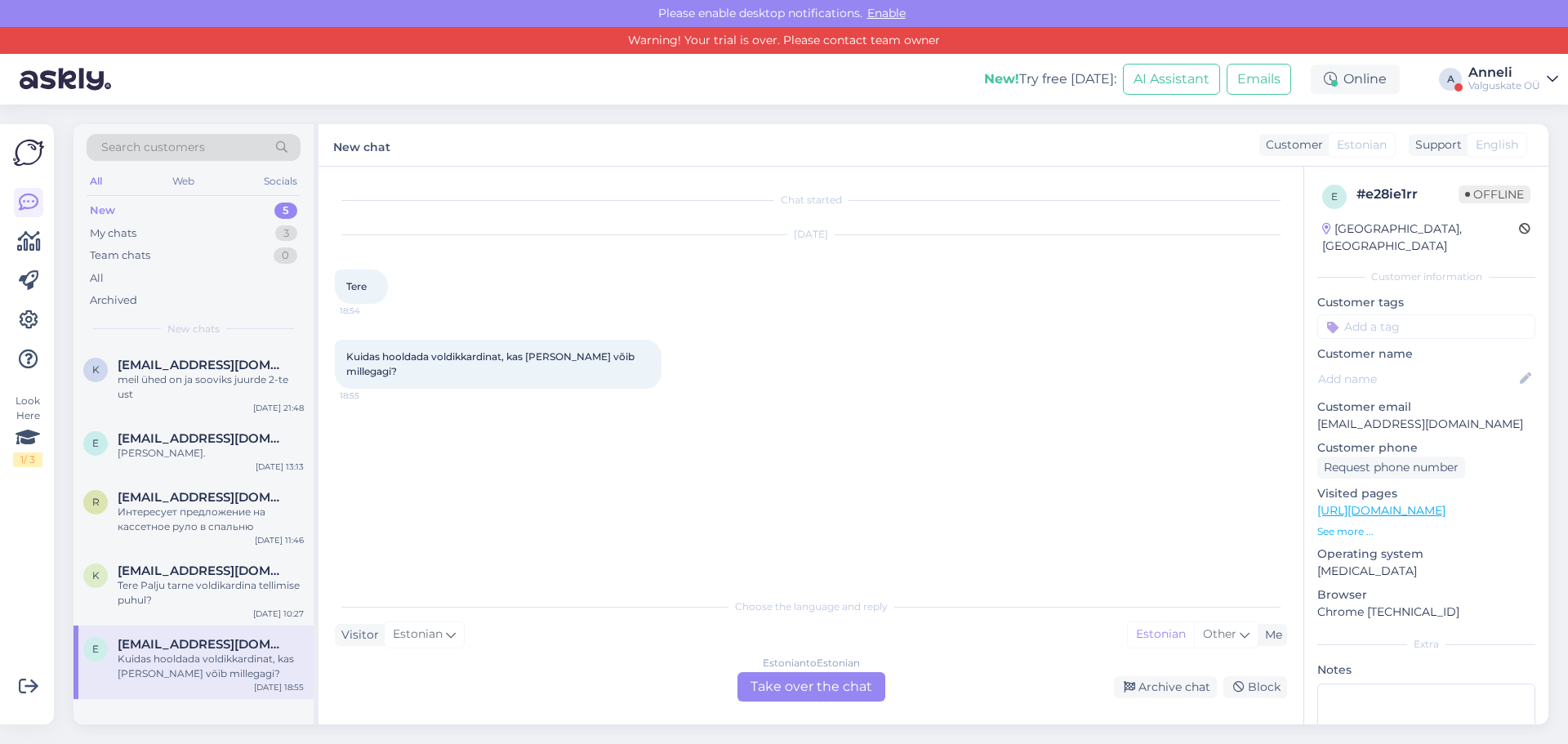
click at [840, 695] on div "Estonian to Estonian Take over the chat" at bounding box center [811, 686] width 147 height 30
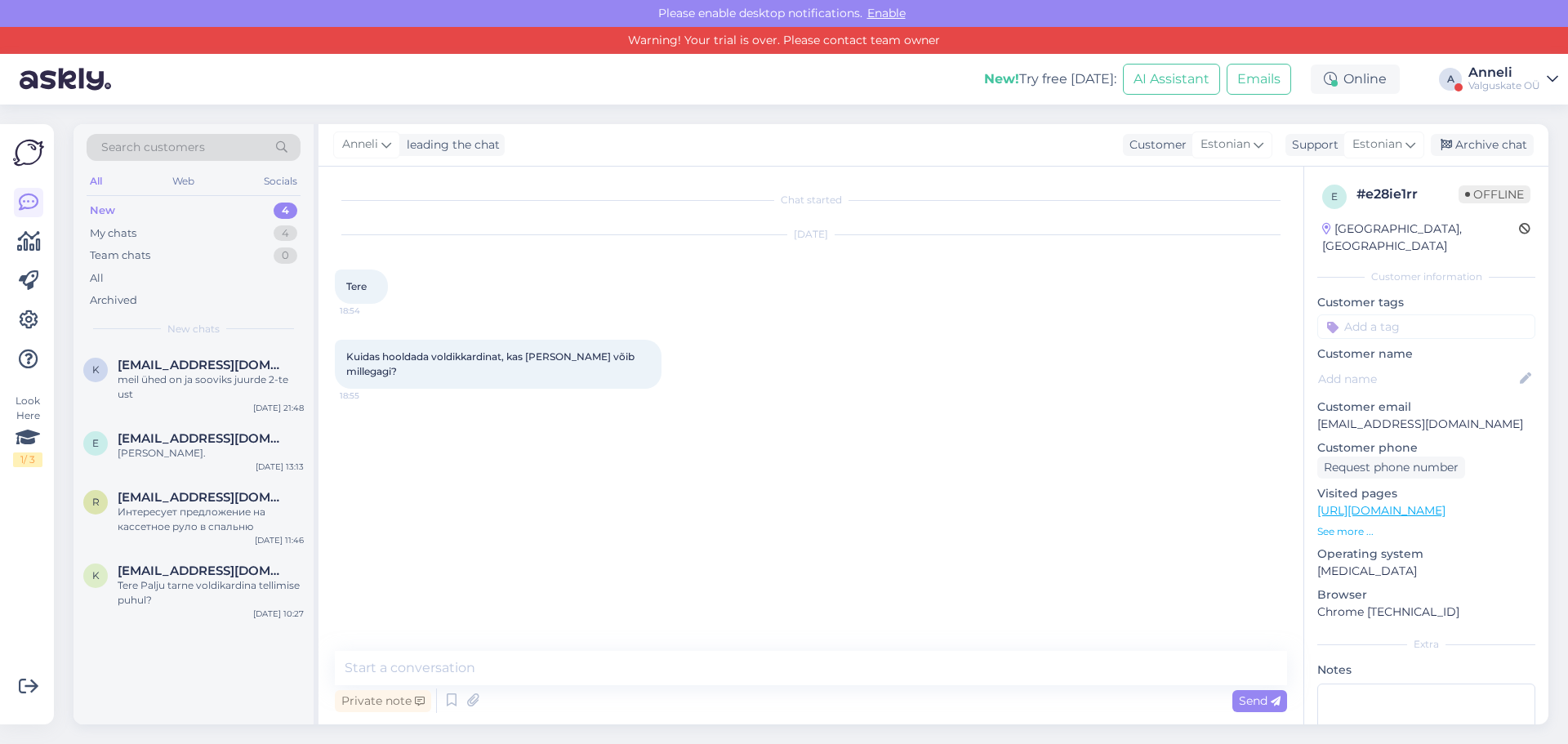
click at [1391, 314] on input at bounding box center [1426, 326] width 218 height 25
click at [1422, 365] on span "vastatud" at bounding box center [1426, 370] width 43 height 10
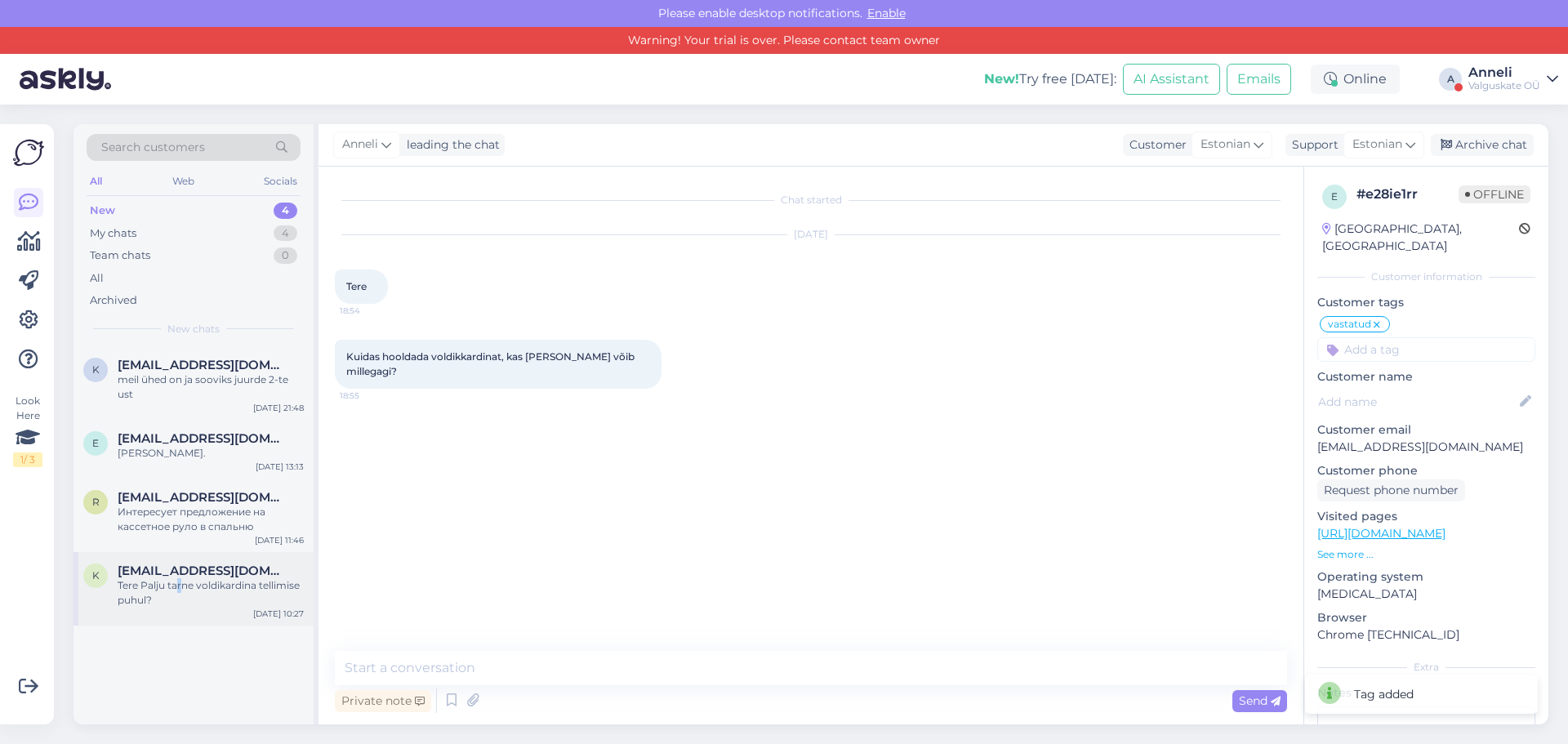
click at [180, 581] on div "Tere Palju tarne voldikardina tellimise puhul?" at bounding box center [211, 592] width 186 height 30
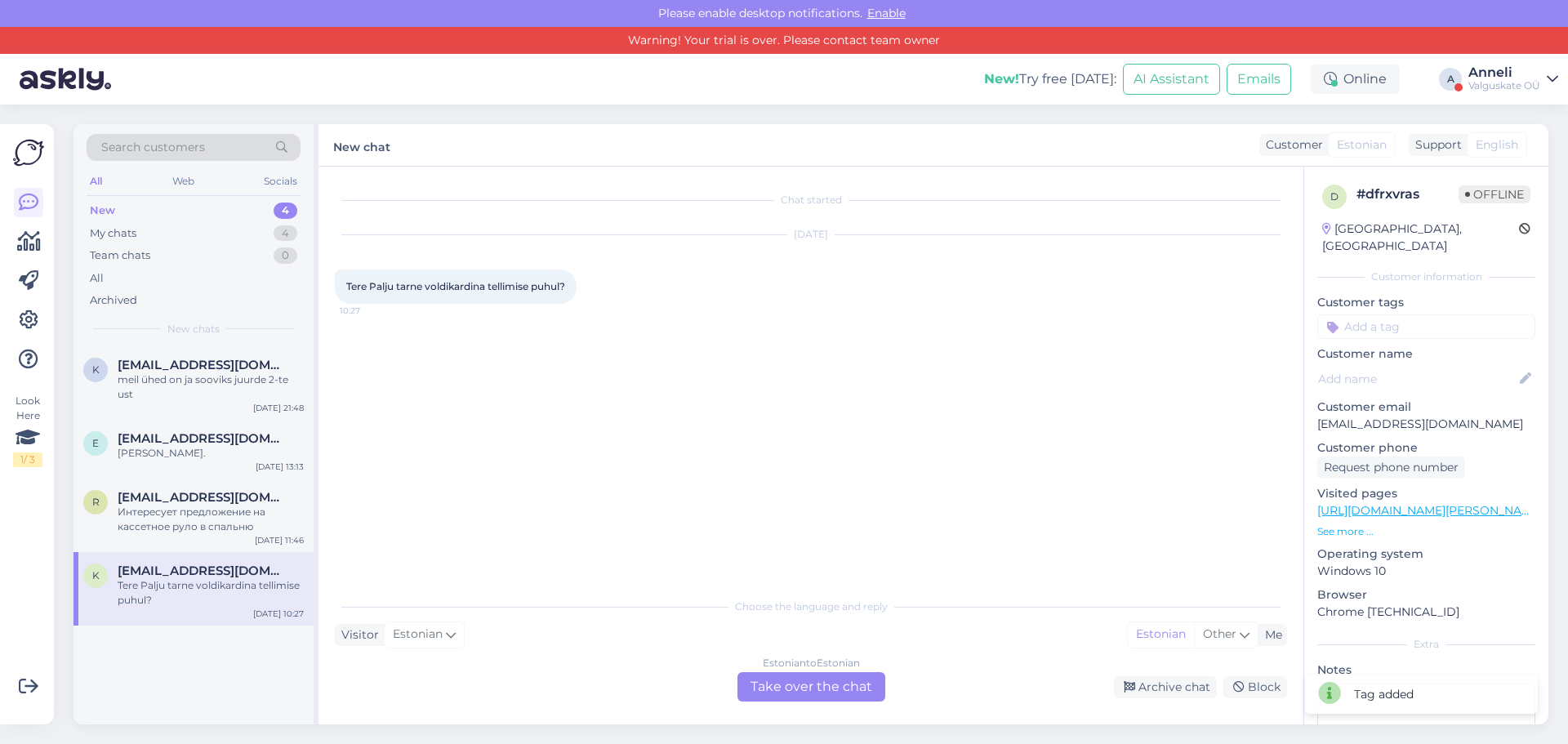
drag, startPoint x: 829, startPoint y: 691, endPoint x: 970, endPoint y: 619, distance: 158.3
click at [838, 691] on div "Estonian to Estonian Take over the chat" at bounding box center [811, 686] width 147 height 30
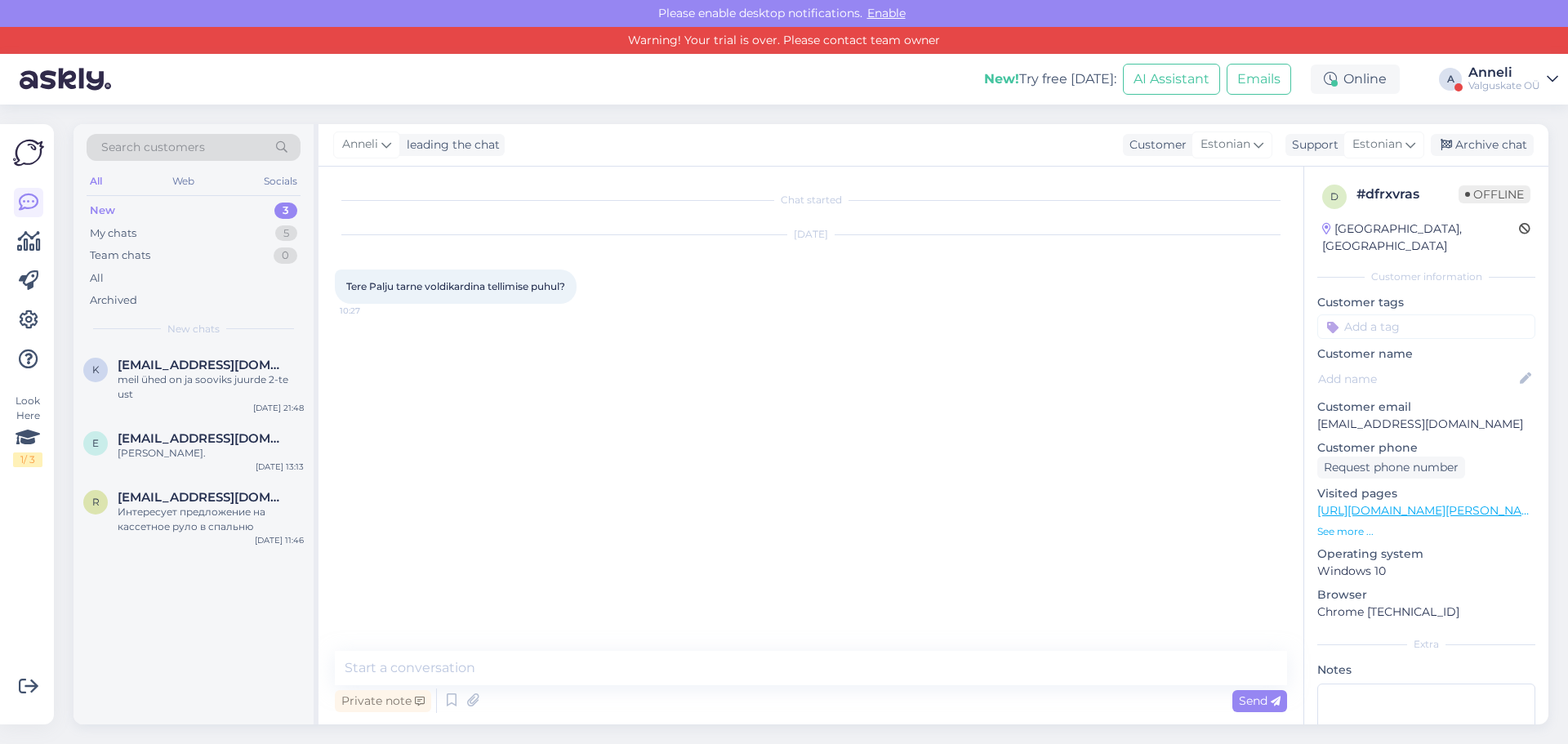
click at [1401, 314] on input at bounding box center [1426, 326] width 218 height 25
click at [1418, 365] on span "vastatud" at bounding box center [1426, 370] width 43 height 10
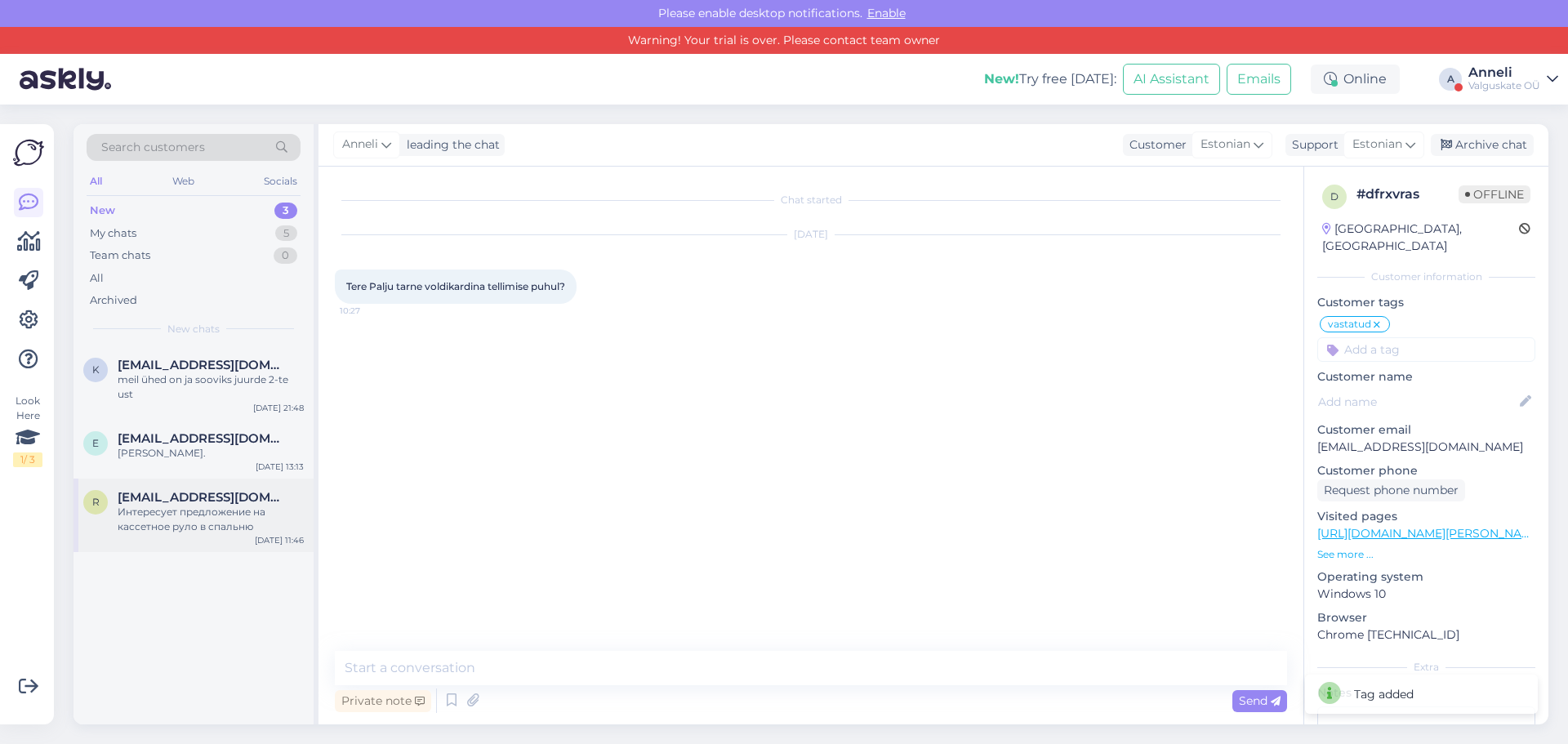
drag, startPoint x: 168, startPoint y: 505, endPoint x: 222, endPoint y: 497, distance: 54.6
click at [169, 504] on div "Интересует предложение на кассетное руло в спальню" at bounding box center [211, 519] width 186 height 30
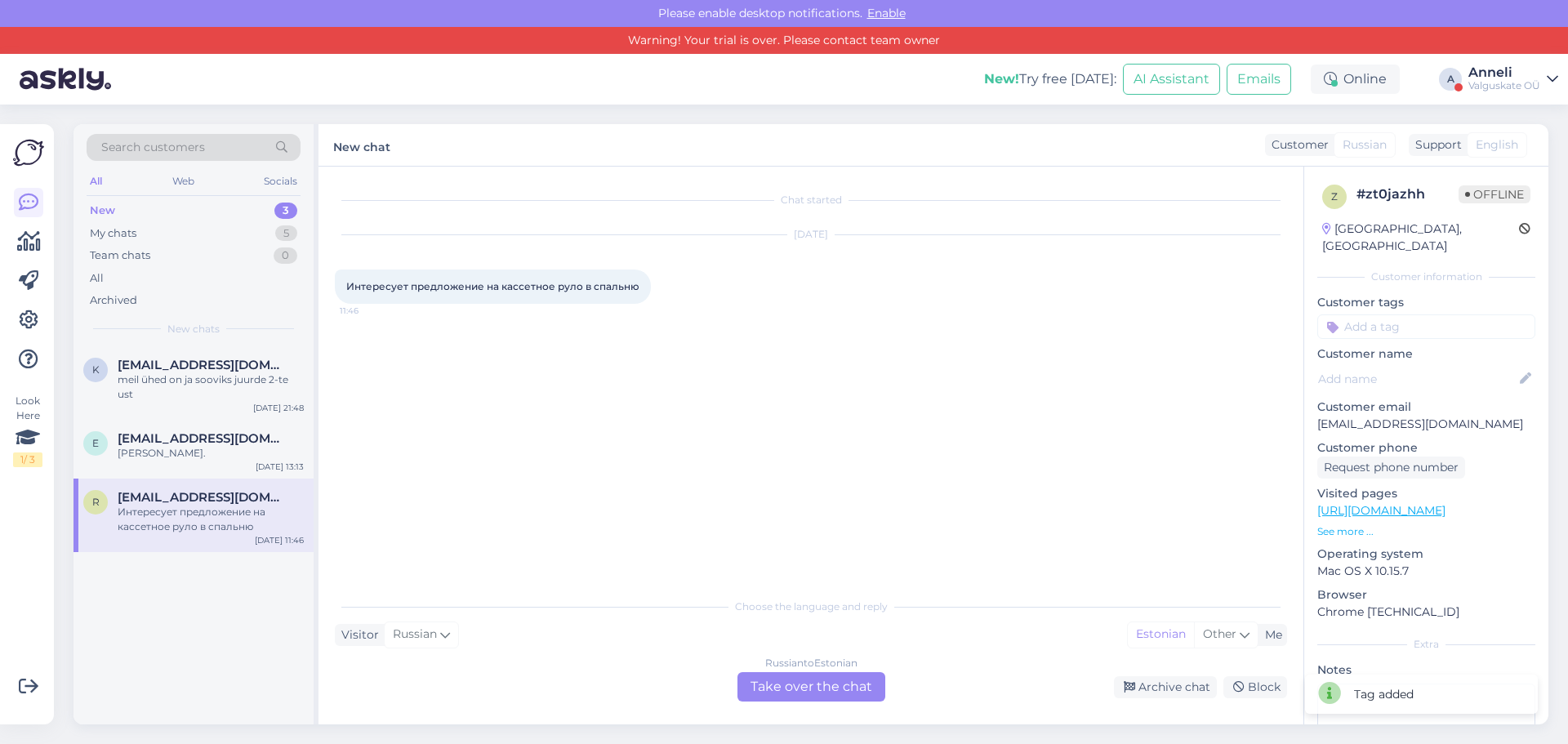
click at [799, 686] on div "Russian to Estonian Take over the chat" at bounding box center [811, 686] width 147 height 30
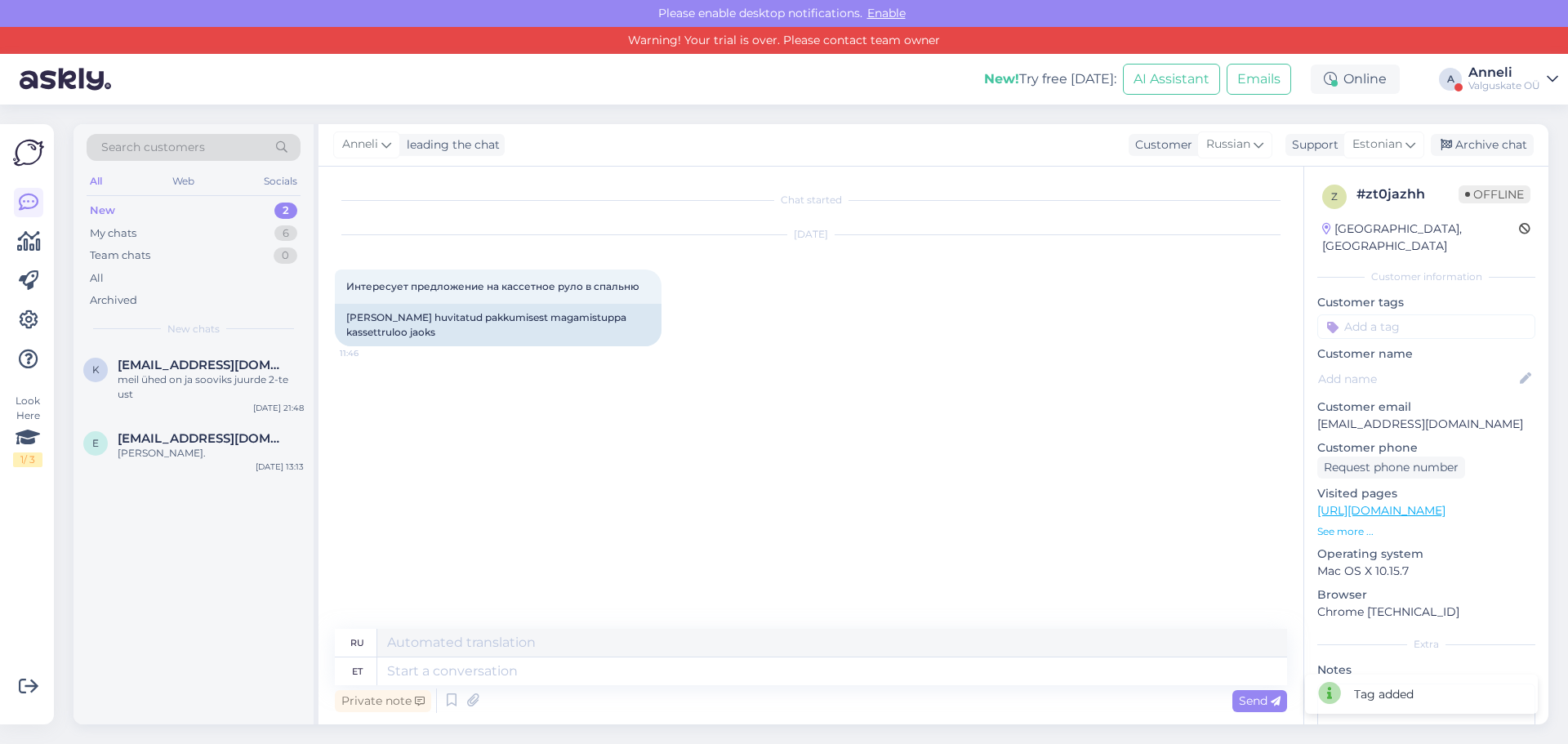
click at [1372, 314] on input at bounding box center [1426, 326] width 218 height 25
click at [1426, 365] on span "vastatud" at bounding box center [1426, 370] width 43 height 10
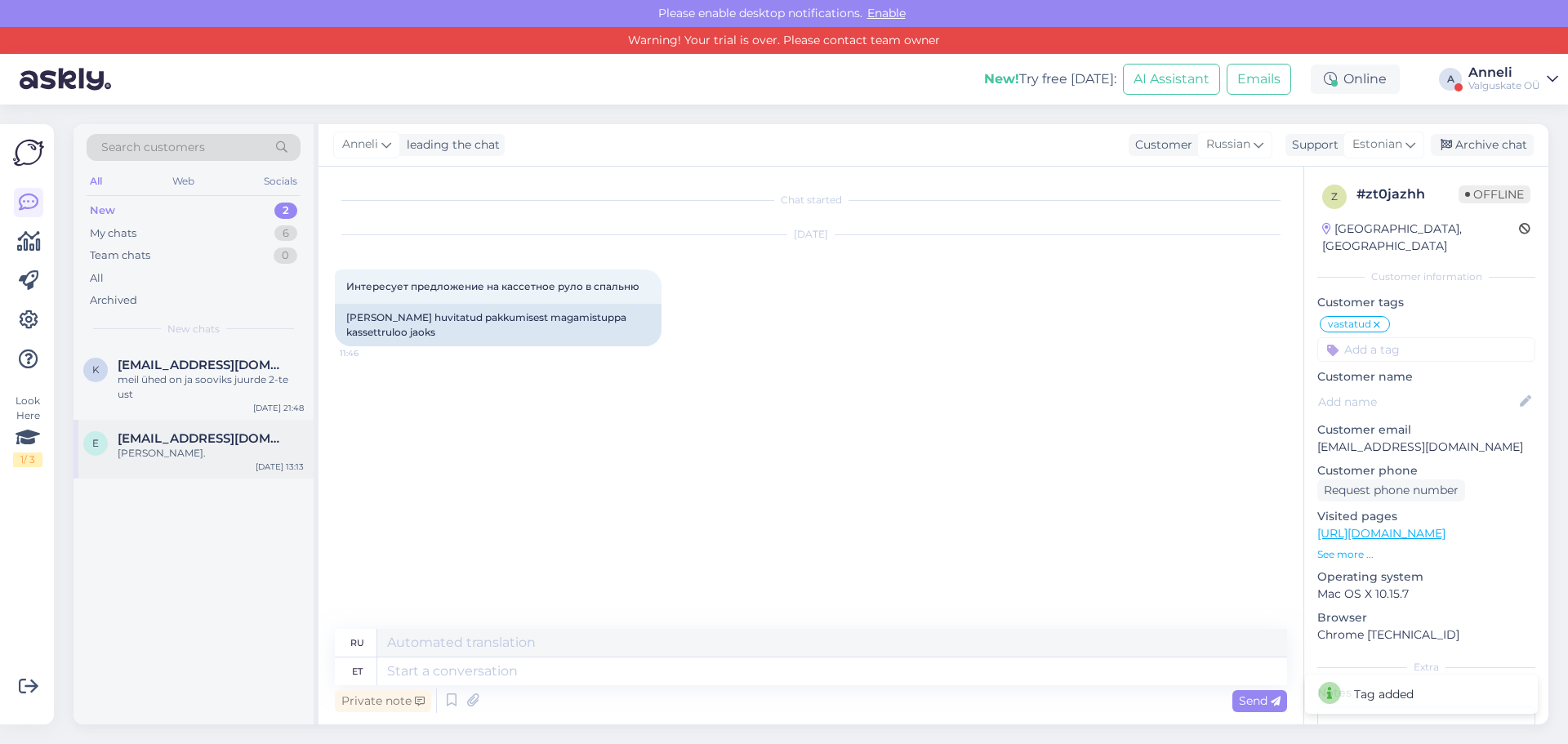
click at [128, 438] on span "[EMAIL_ADDRESS][DOMAIN_NAME]" at bounding box center [203, 438] width 170 height 14
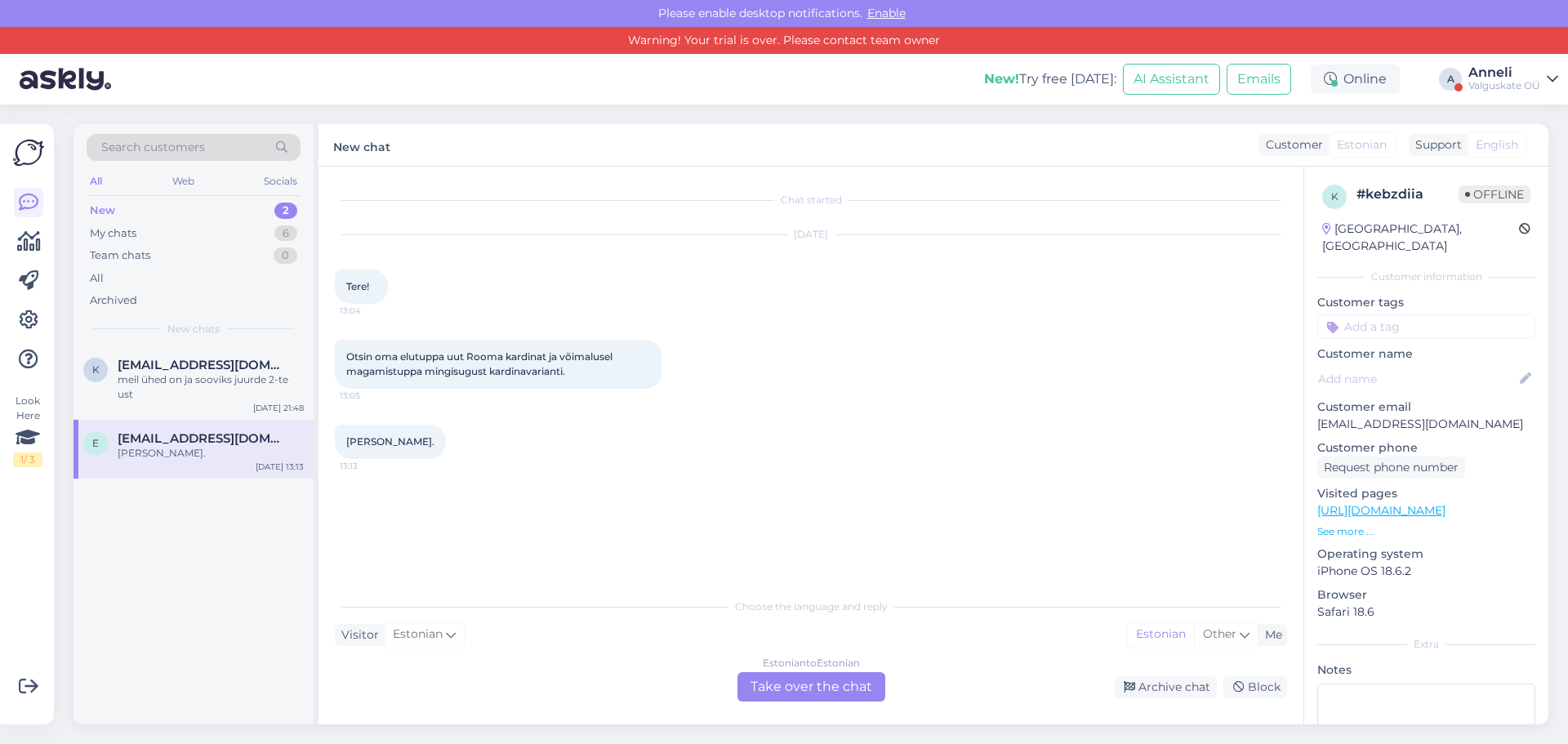
click at [1382, 314] on input at bounding box center [1426, 326] width 218 height 25
click at [1422, 362] on div "vastatud" at bounding box center [1426, 369] width 59 height 16
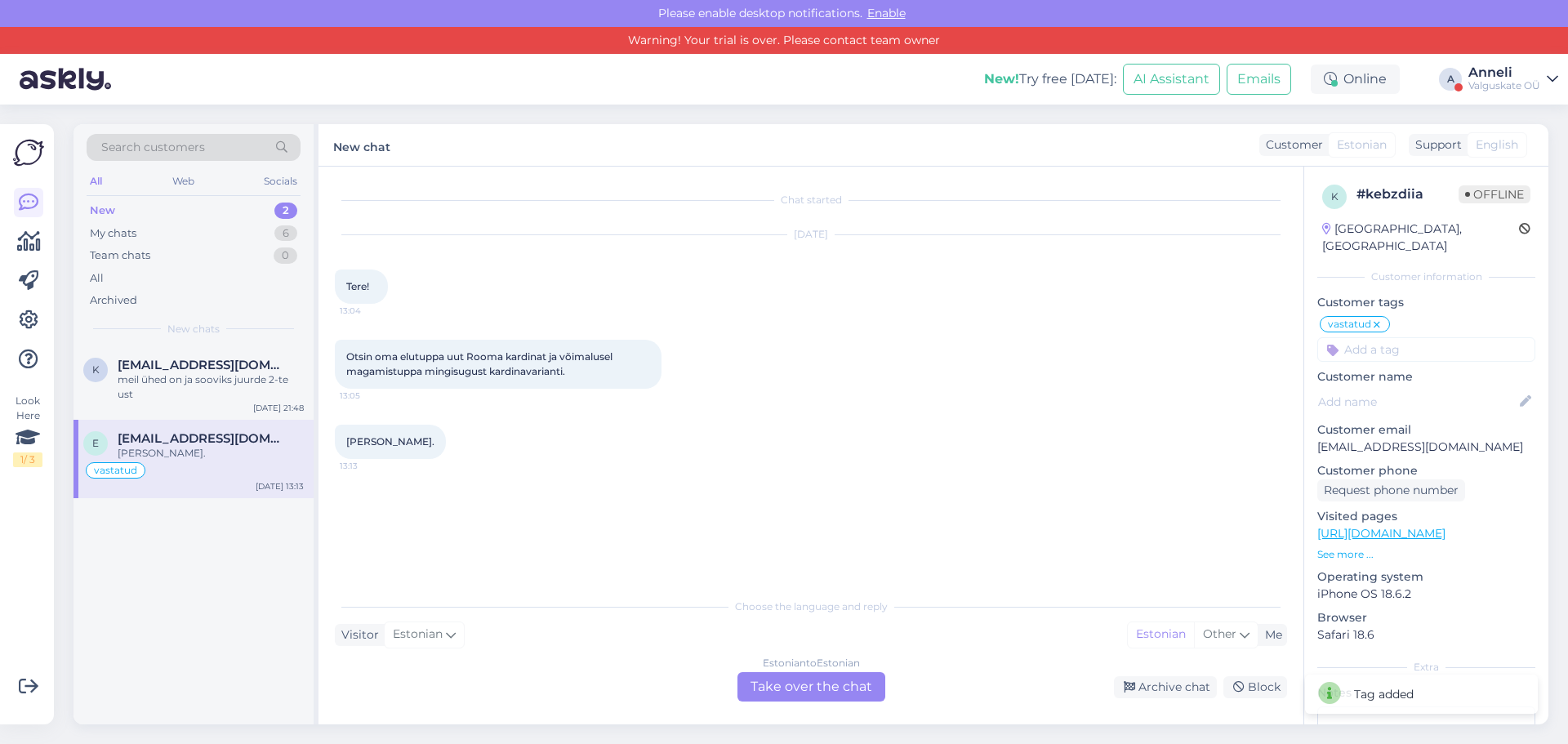
click at [776, 688] on div "Estonian to Estonian Take over the chat" at bounding box center [811, 686] width 147 height 30
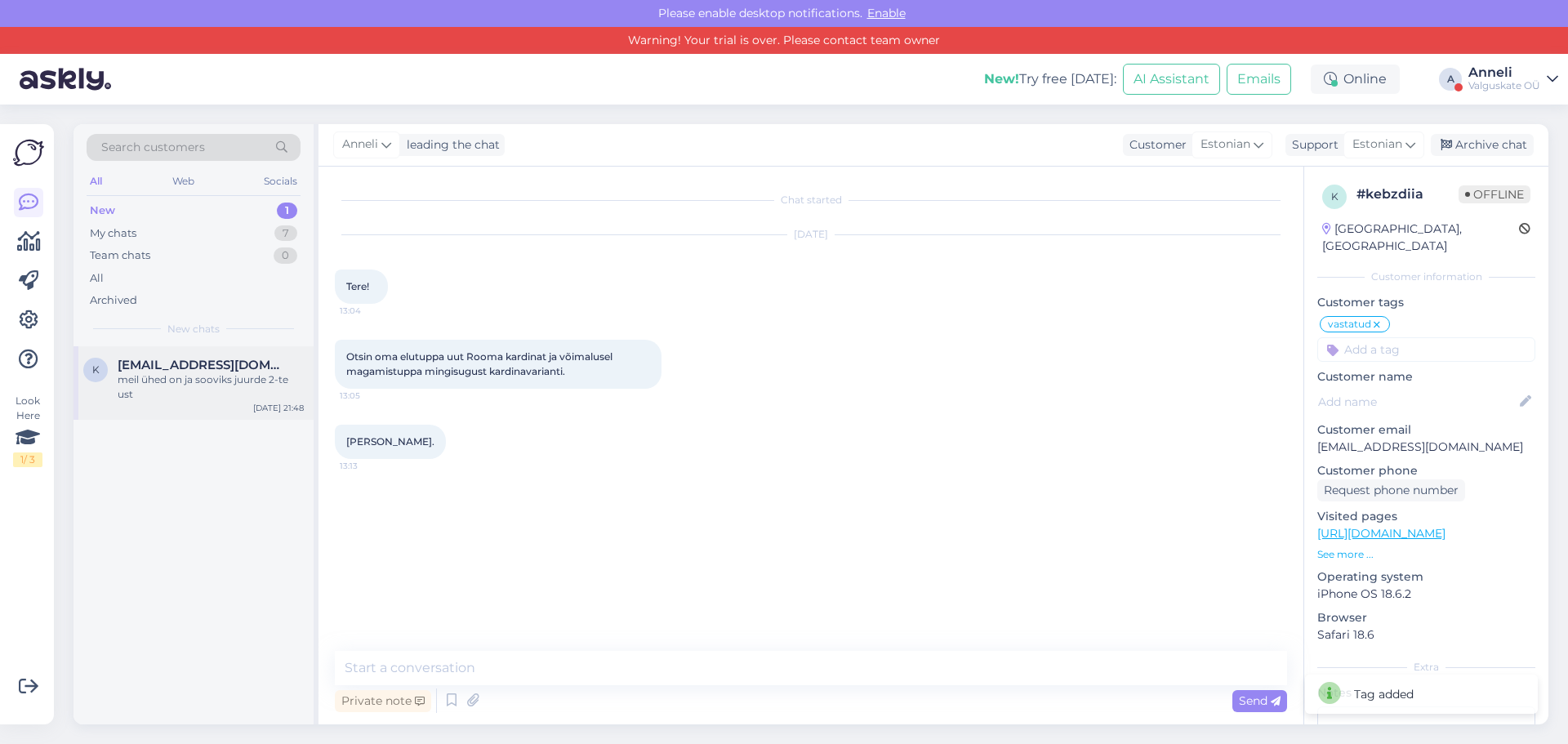
click at [164, 377] on div "meil ühed on ja sooviks juurde 2-te ust" at bounding box center [211, 386] width 186 height 30
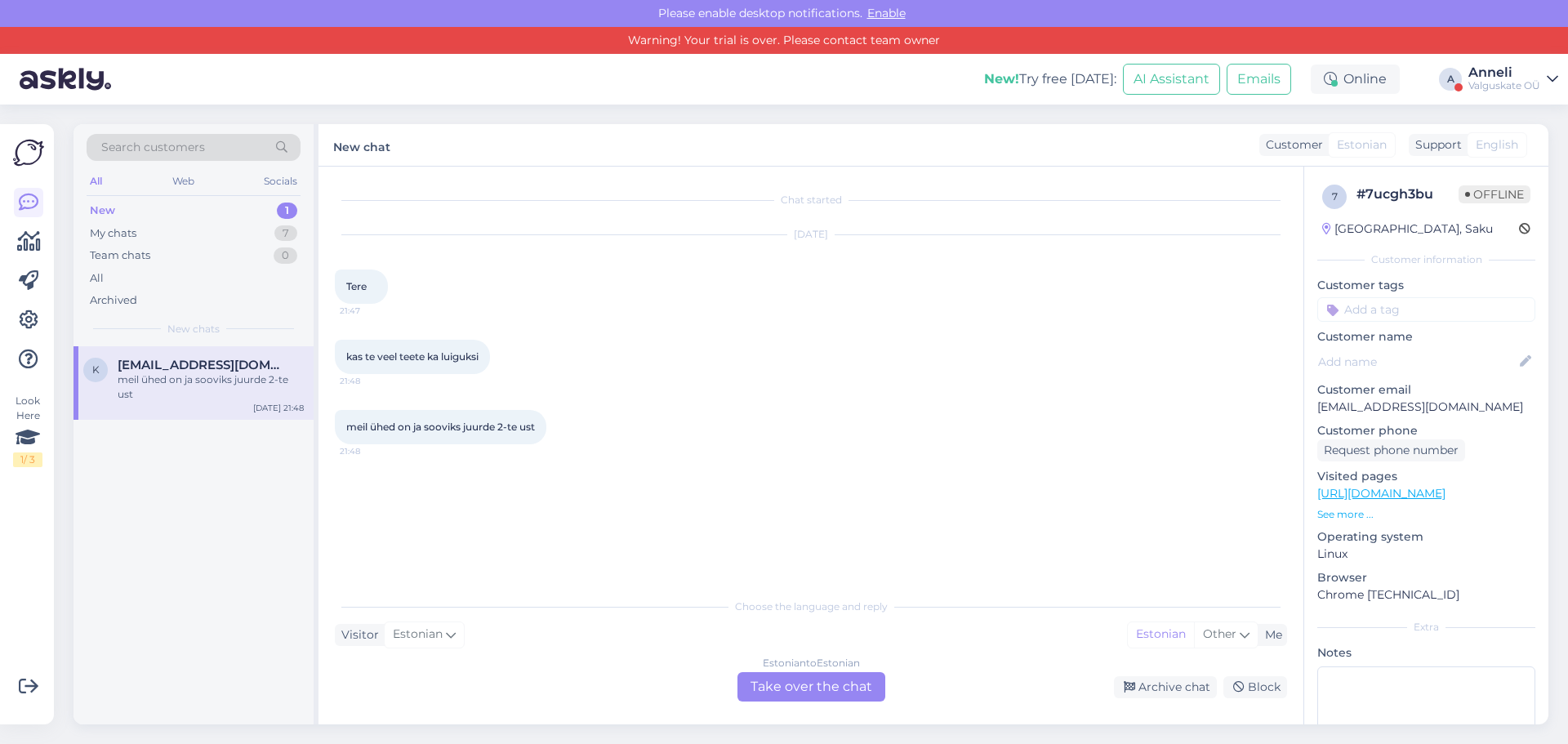
click at [830, 680] on div "Estonian to Estonian Take over the chat" at bounding box center [811, 686] width 147 height 30
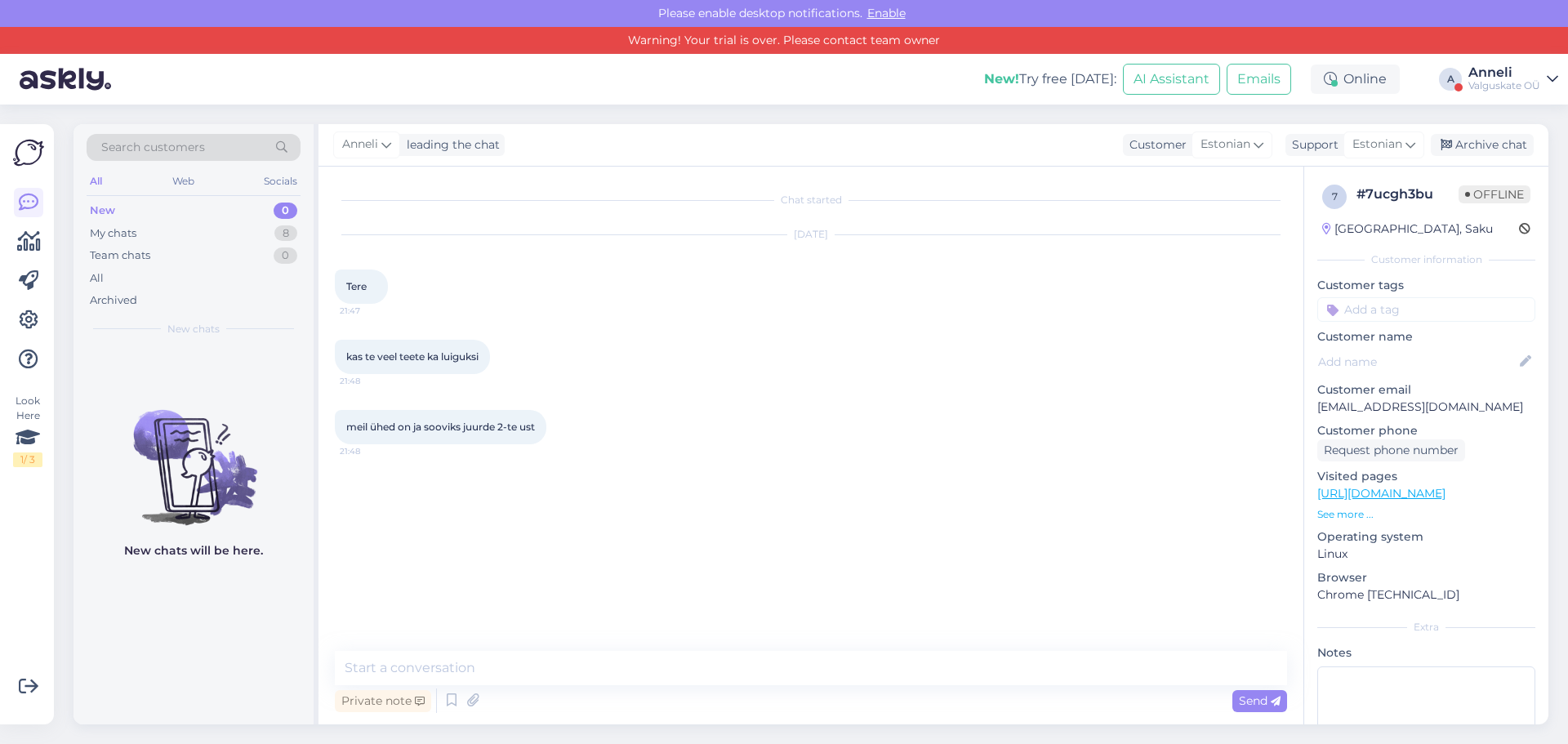
click at [1403, 308] on input at bounding box center [1426, 309] width 218 height 25
click at [1437, 353] on span "vastatud" at bounding box center [1426, 353] width 43 height 10
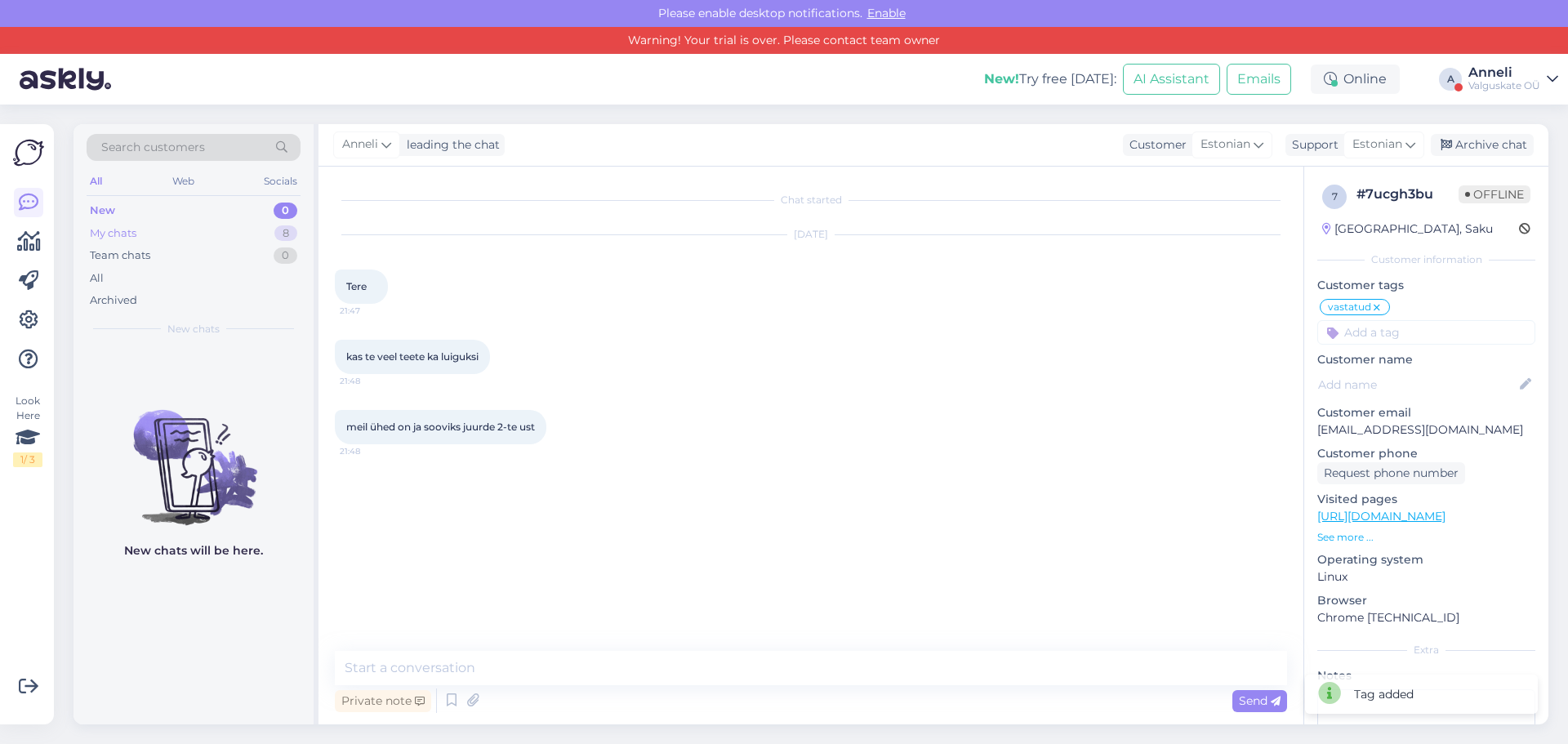
click at [121, 233] on div "My chats" at bounding box center [113, 233] width 47 height 16
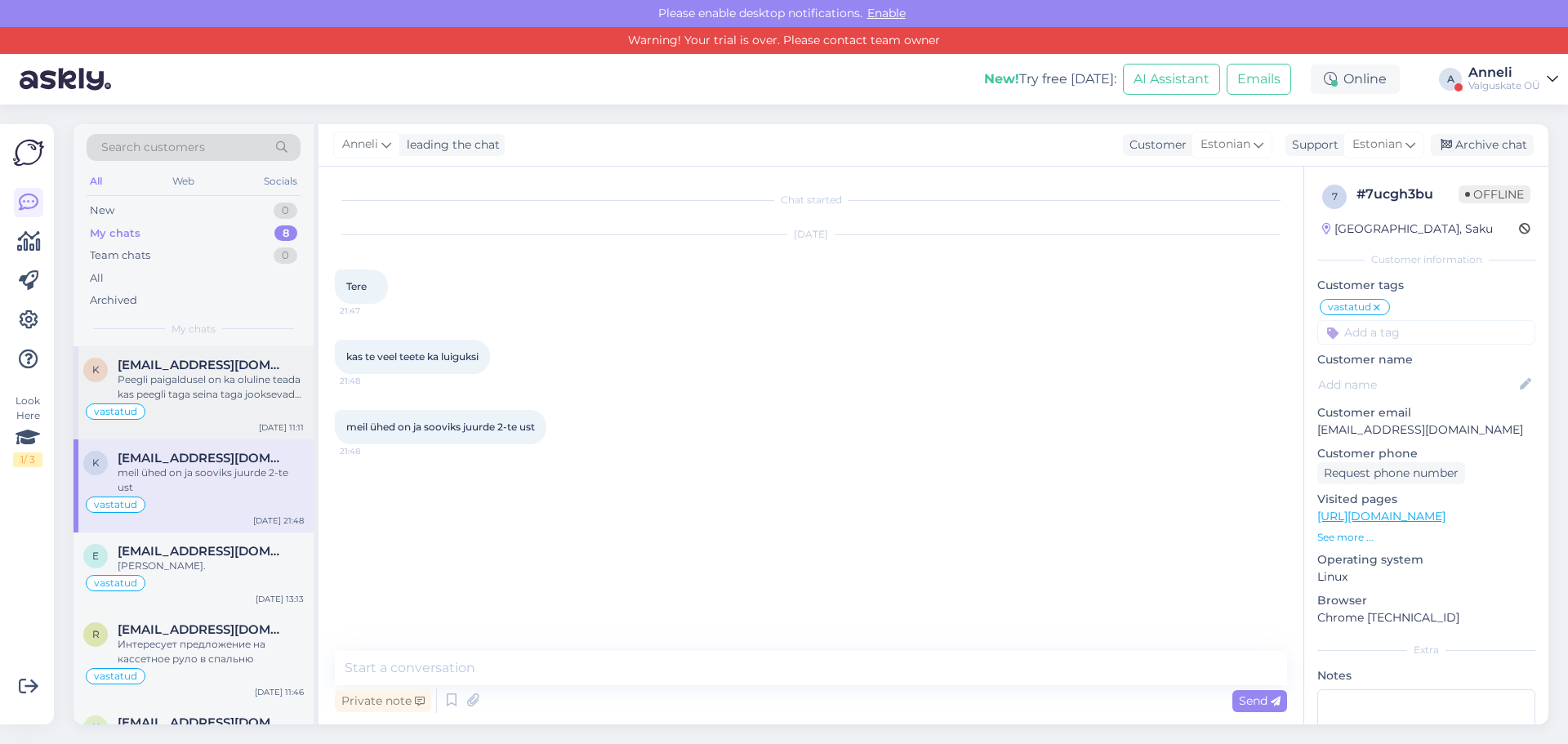
click at [206, 375] on div "Peegli paigaldusel on ka oluline teada kas peegli taga seina taga jooksevad vee…" at bounding box center [211, 386] width 186 height 30
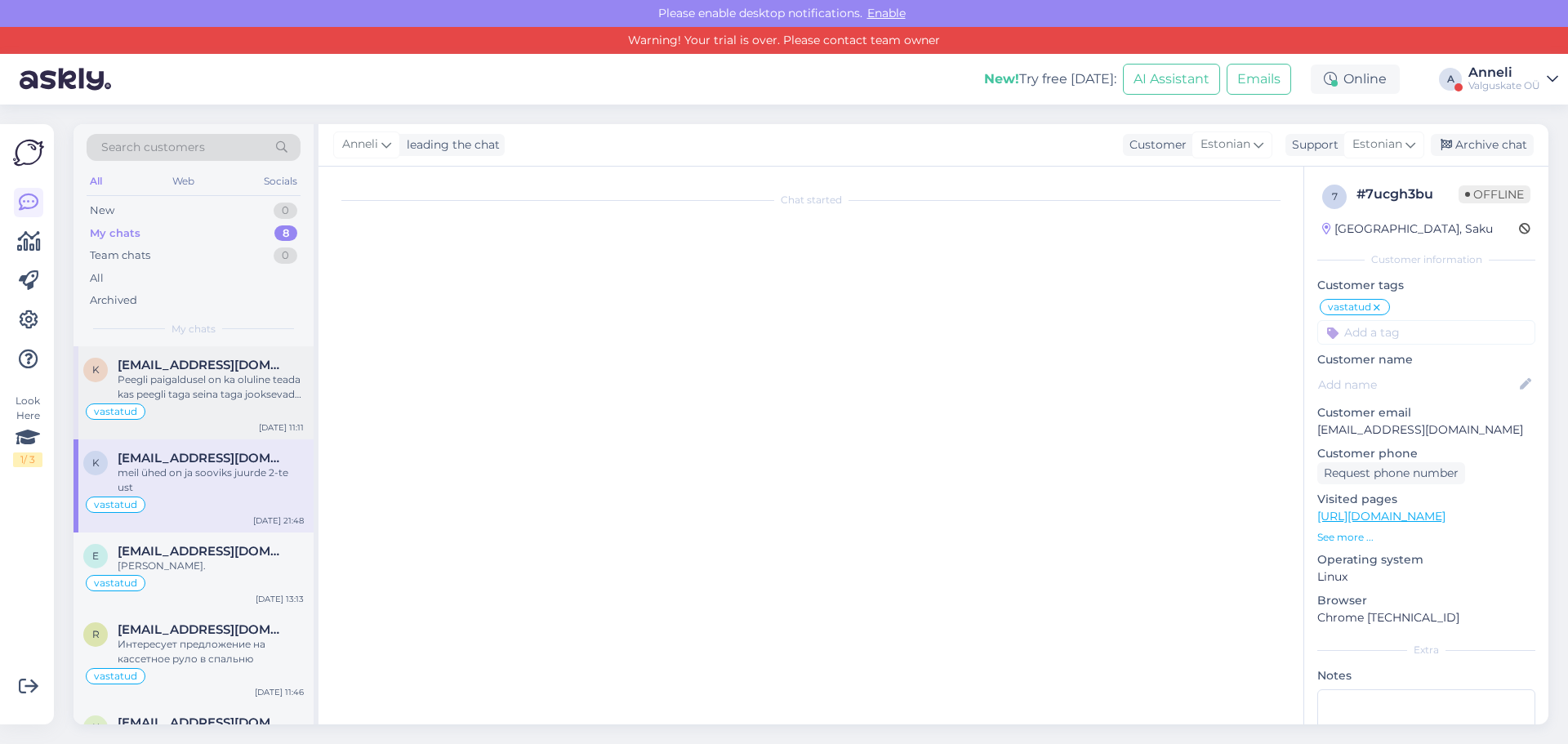
scroll to position [737, 0]
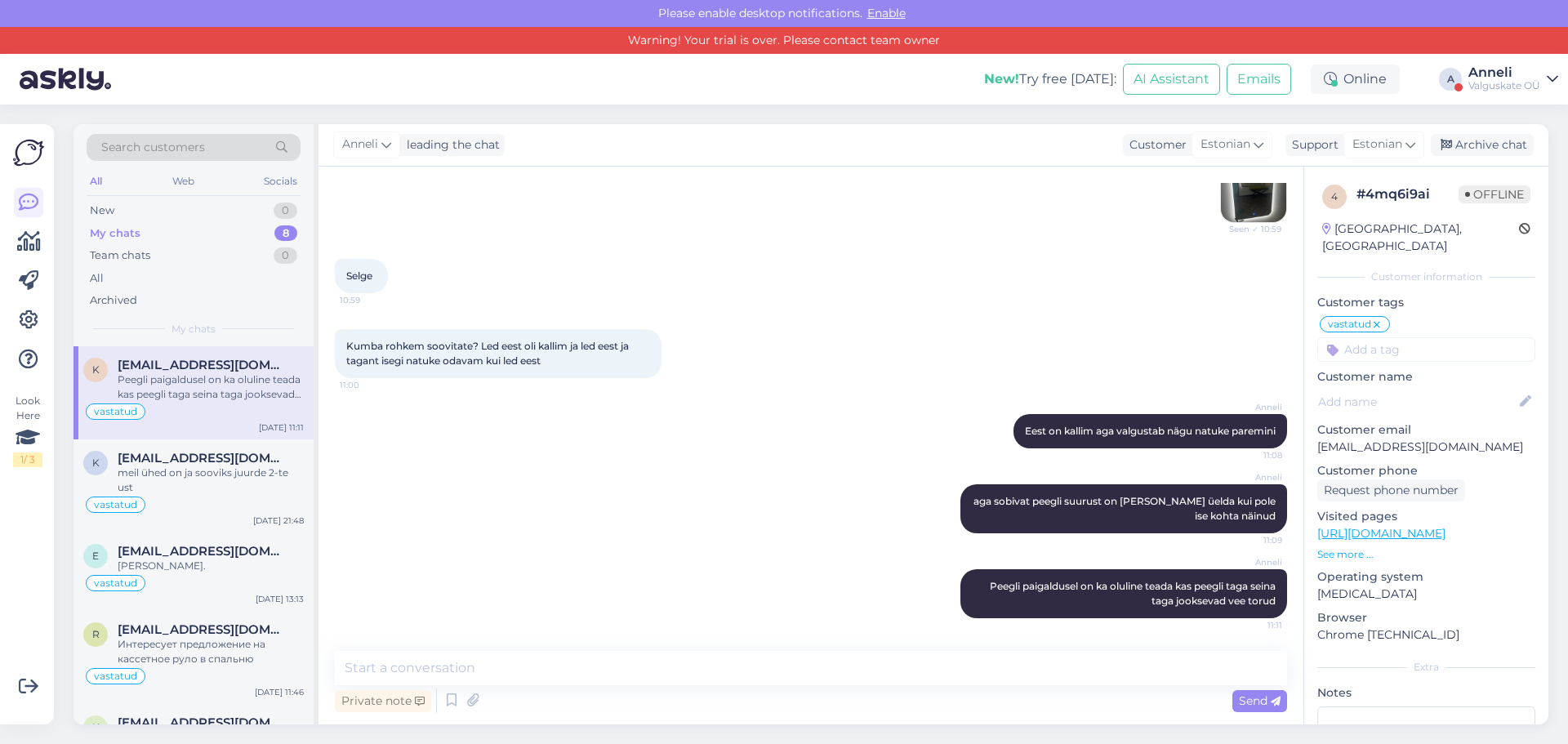
click at [1507, 81] on div "Valguskate OÜ" at bounding box center [1504, 85] width 72 height 13
click at [1516, 122] on button "Open" at bounding box center [1522, 118] width 46 height 25
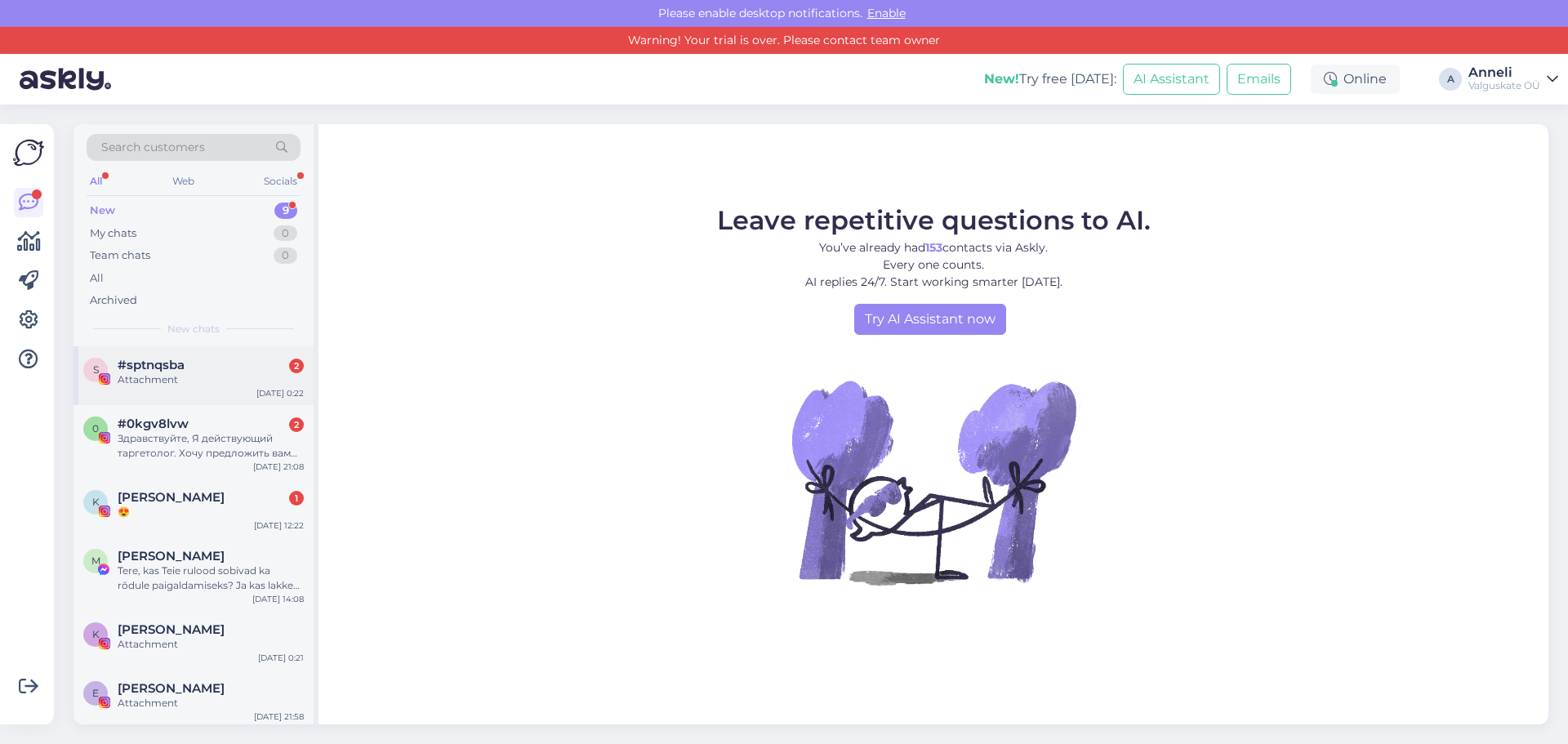
click at [209, 369] on div "#sptnqsba 2" at bounding box center [211, 364] width 186 height 14
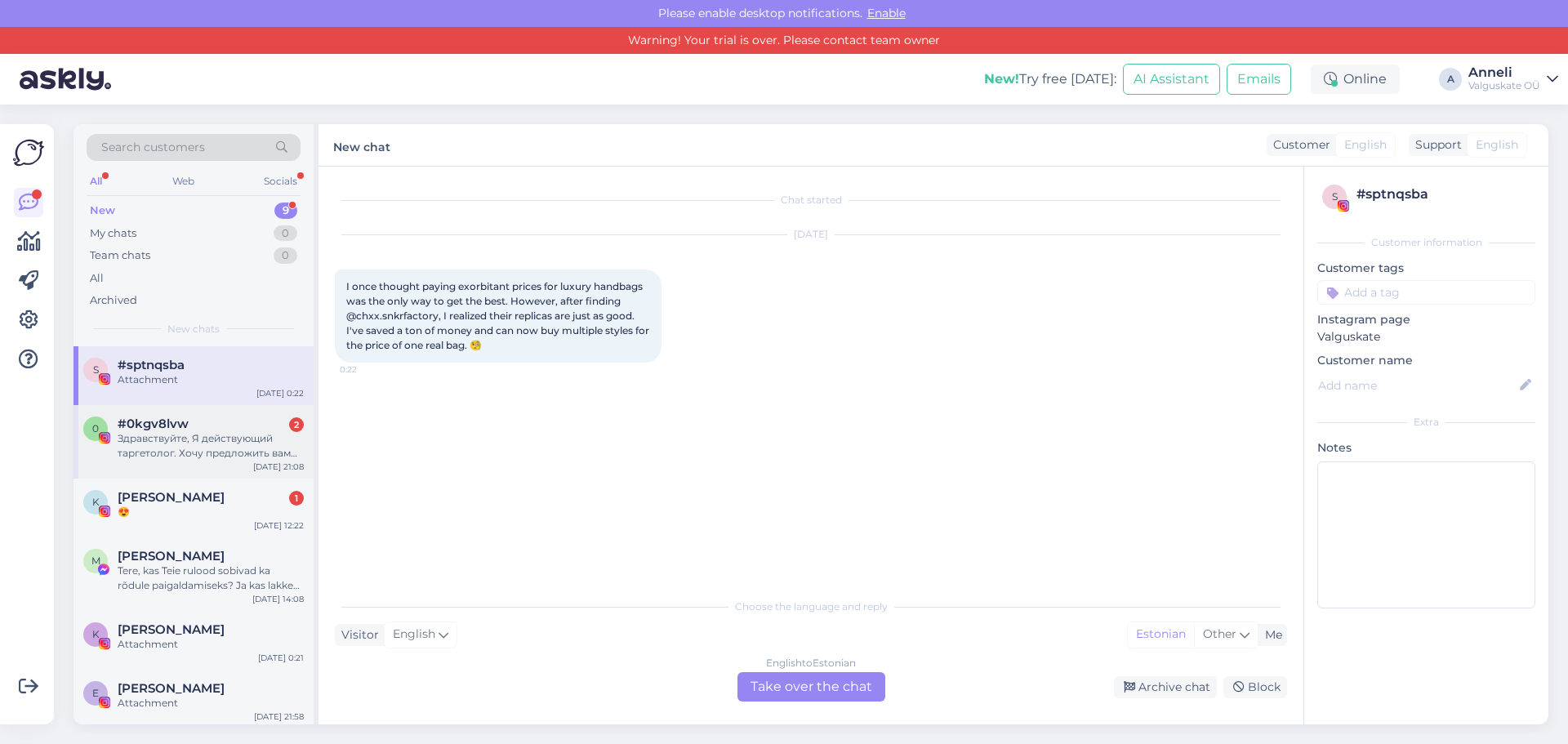
click at [191, 447] on div "Здравствуйте, Я действующий таргетолог. Хочу предложить вам попробывать таргети…" at bounding box center [211, 446] width 186 height 30
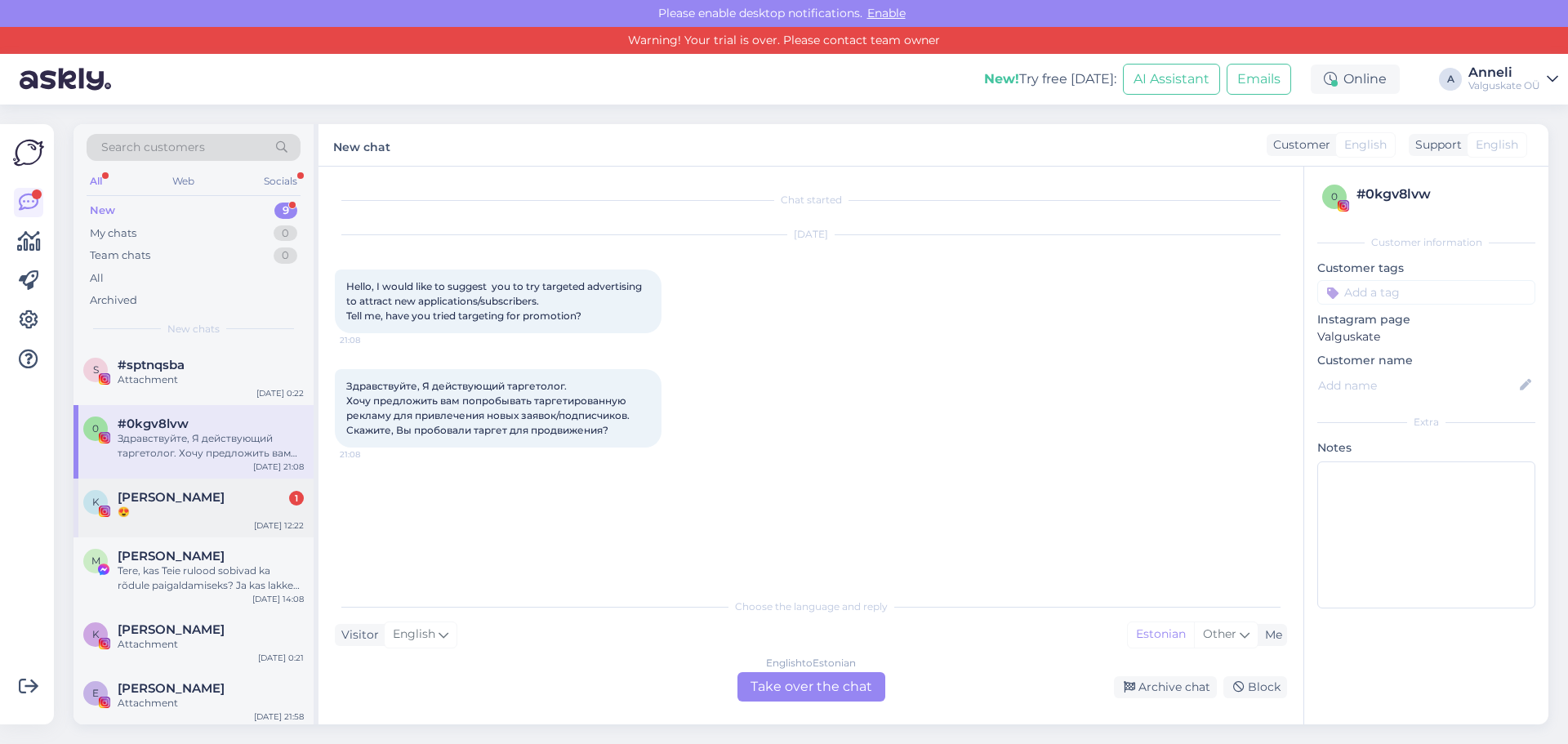
click at [173, 503] on span "[PERSON_NAME]" at bounding box center [171, 497] width 107 height 14
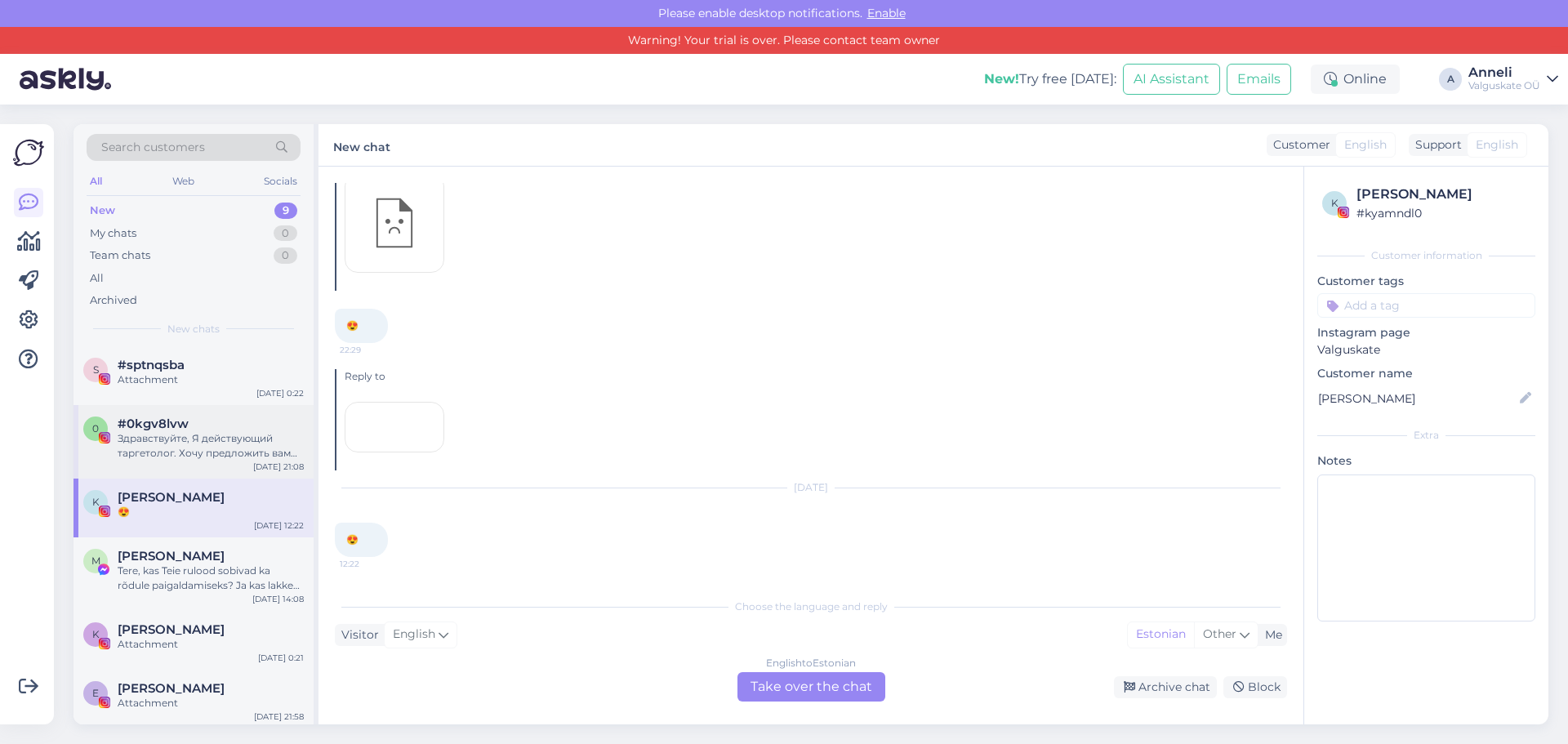
scroll to position [1243, 0]
click at [177, 369] on span "#sptnqsba" at bounding box center [151, 364] width 67 height 14
